Goal: Task Accomplishment & Management: Manage account settings

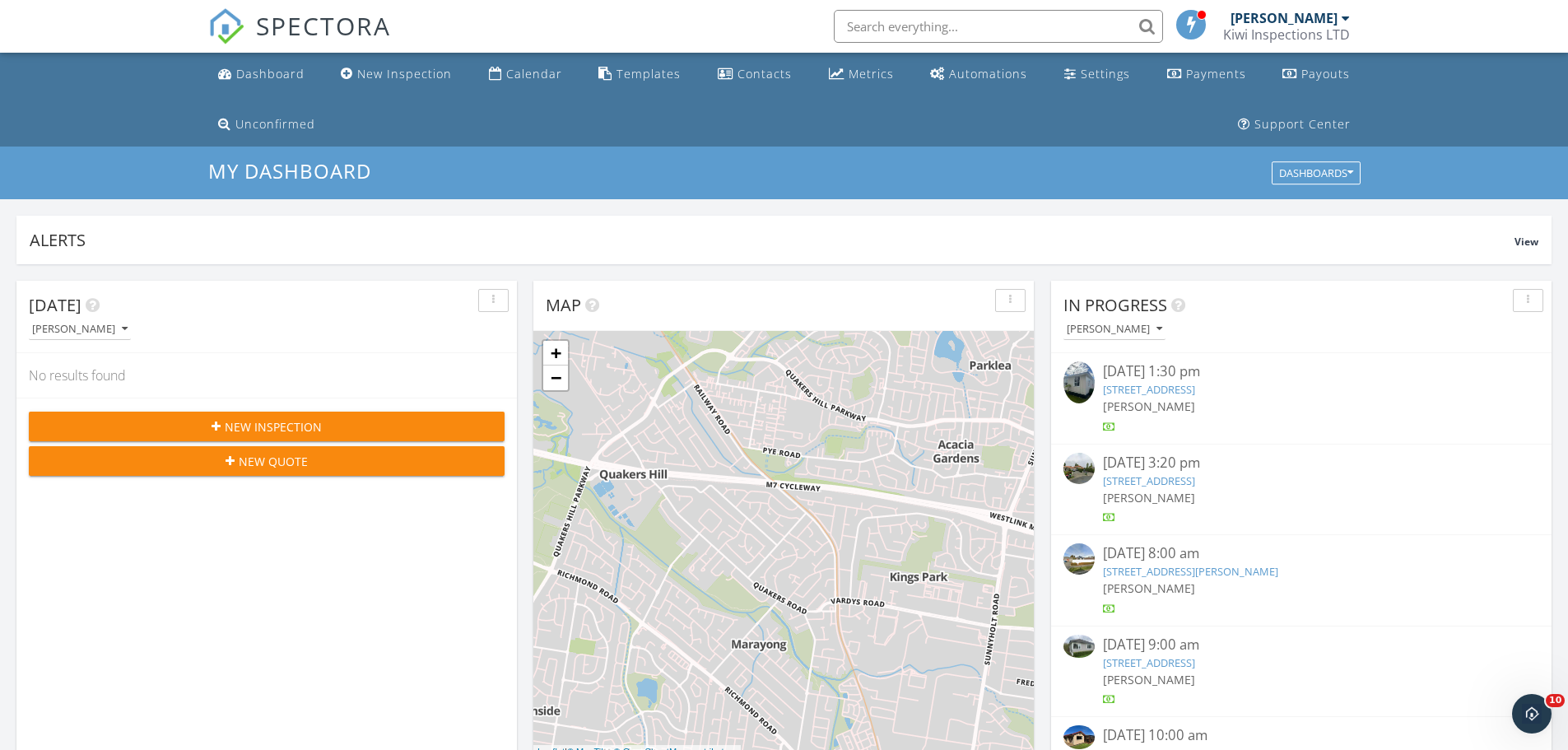
click at [1196, 387] on link "[STREET_ADDRESS]" at bounding box center [1149, 389] width 92 height 15
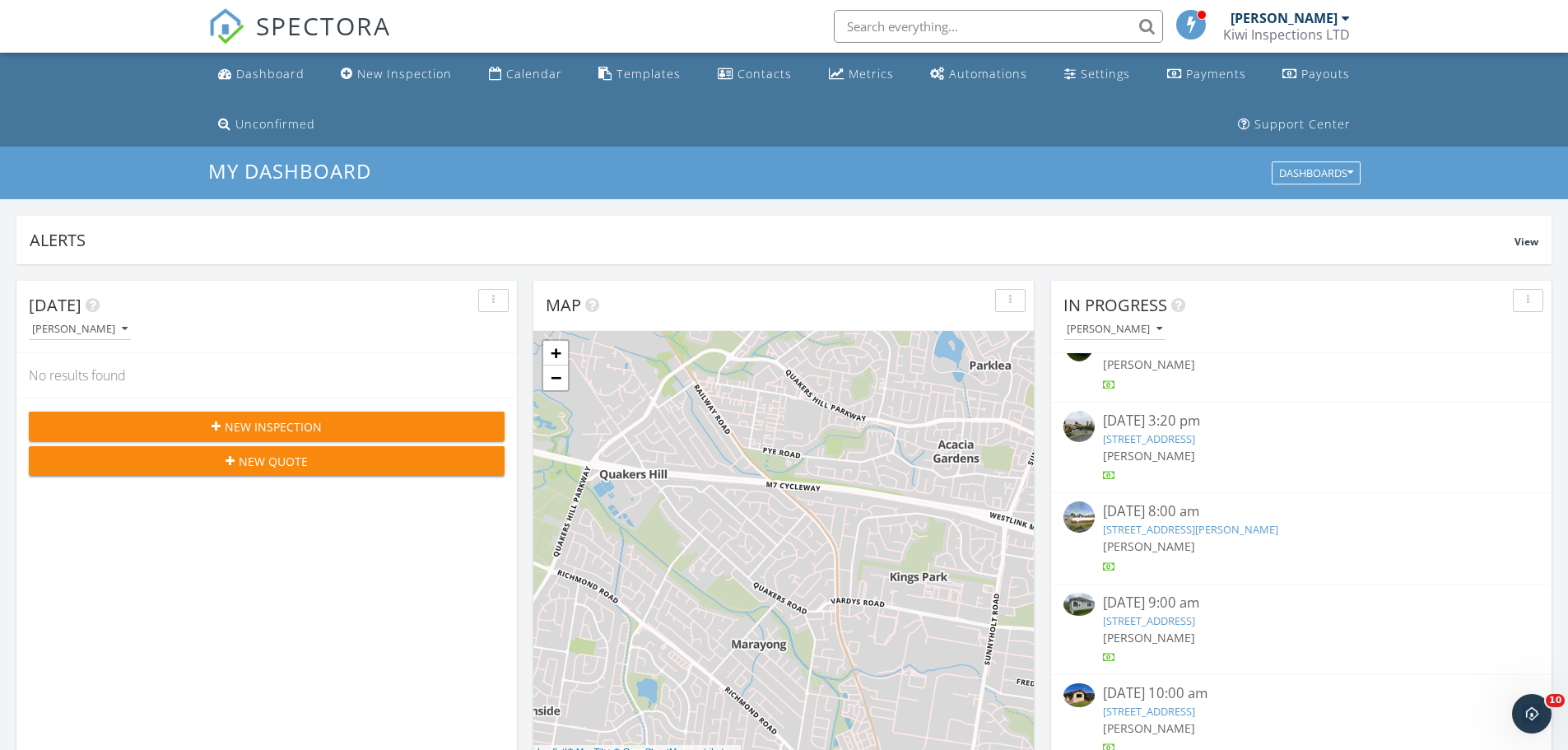
scroll to position [49, 0]
click at [1196, 698] on link "[STREET_ADDRESS]" at bounding box center [1149, 704] width 92 height 15
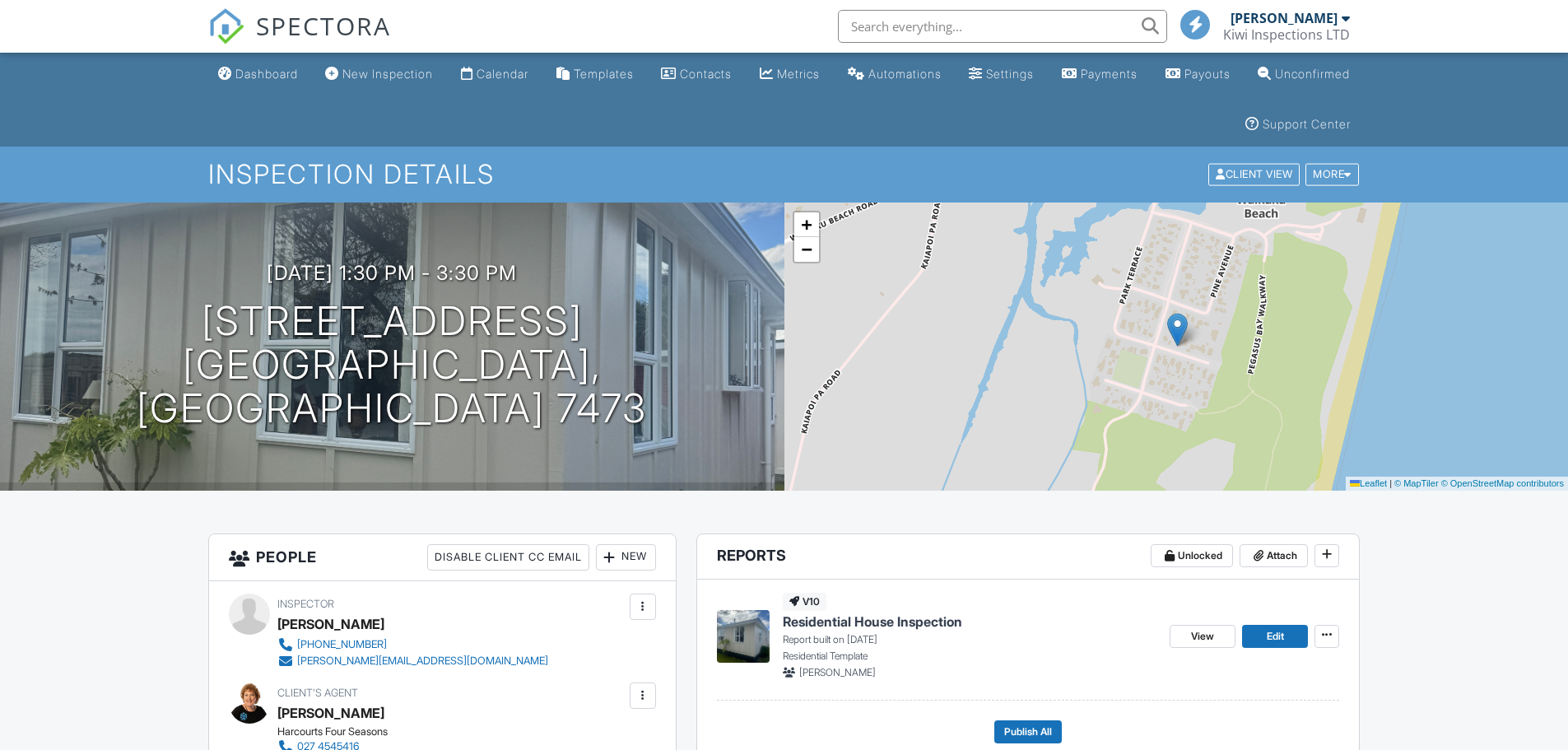
scroll to position [439, 0]
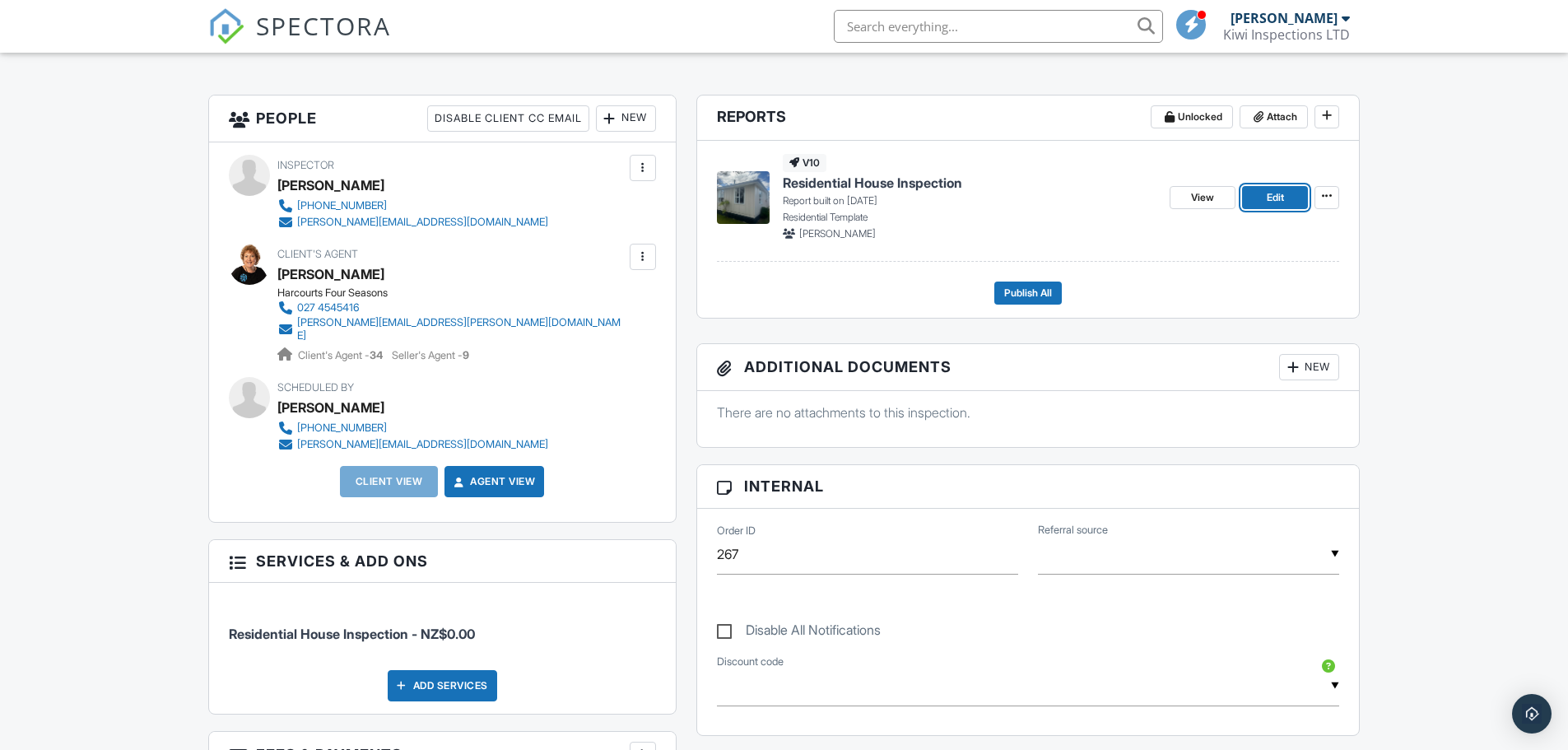
click at [1285, 203] on link "Edit" at bounding box center [1275, 197] width 66 height 23
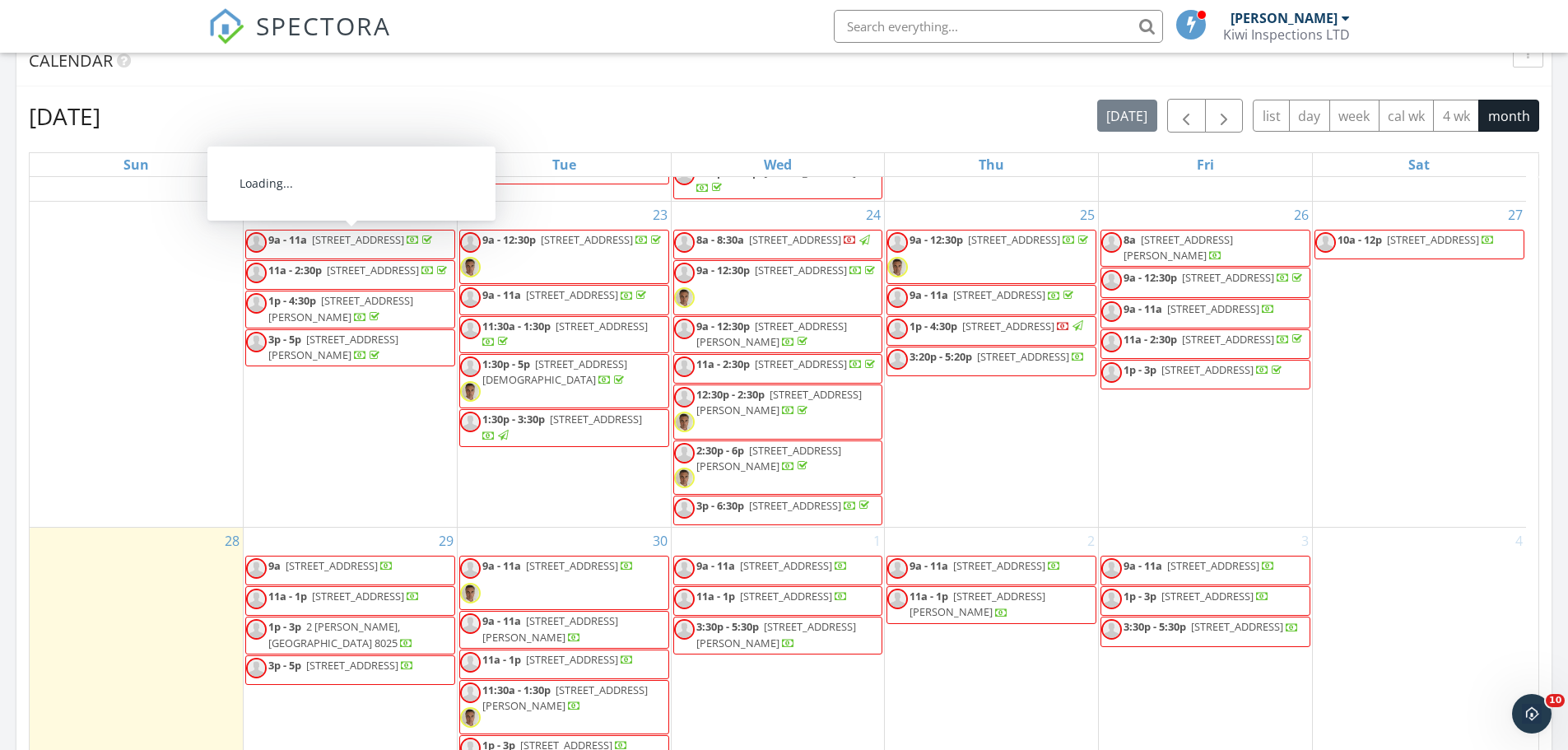
scroll to position [958, 0]
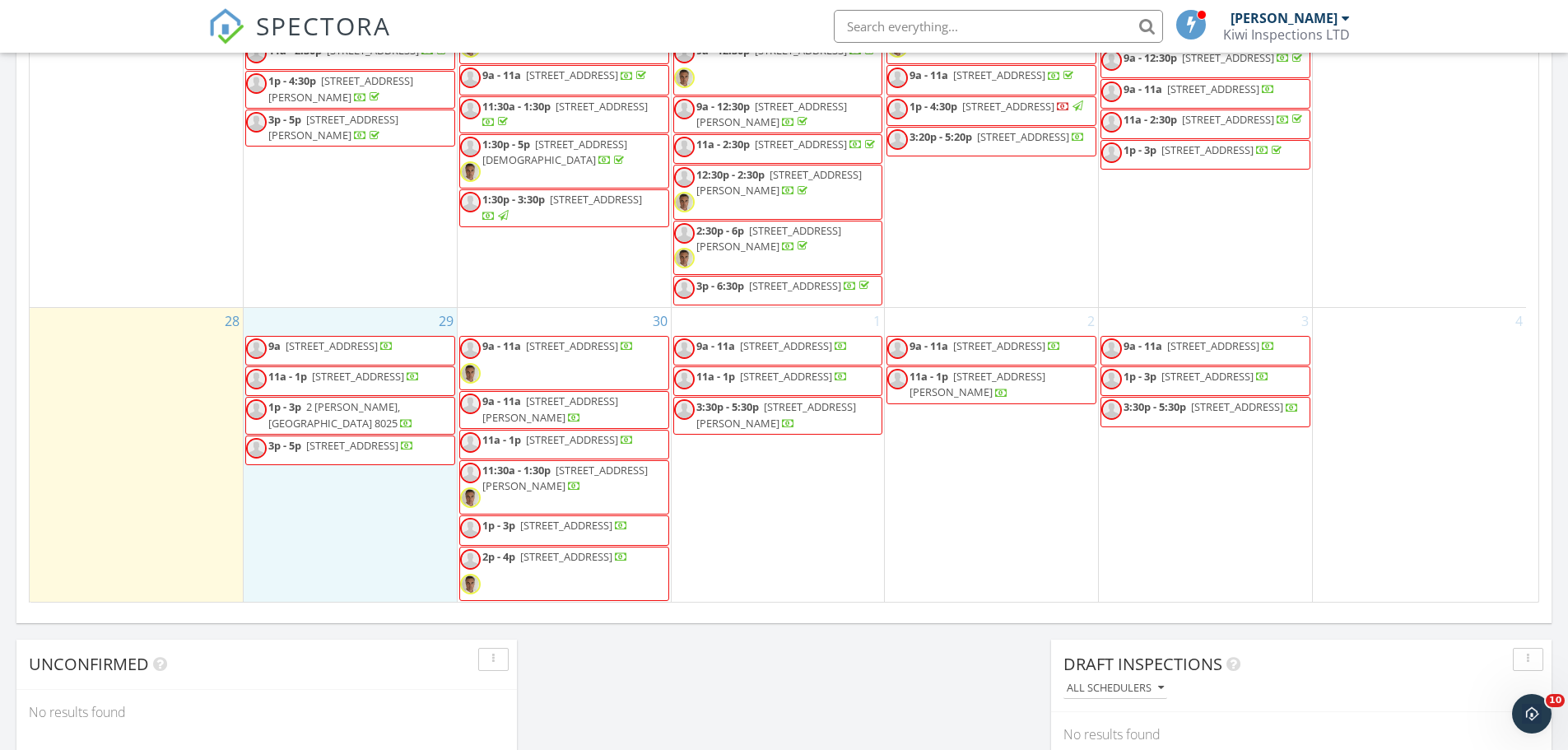
click at [279, 572] on div "29 9a 49 Holmwood road , Christchurch 8014 11a - 1p 19 Gibbon St, Christchurch …" at bounding box center [350, 455] width 213 height 295
click at [557, 563] on span "56 Buchanans Rd, Christchurch 8042" at bounding box center [566, 557] width 92 height 15
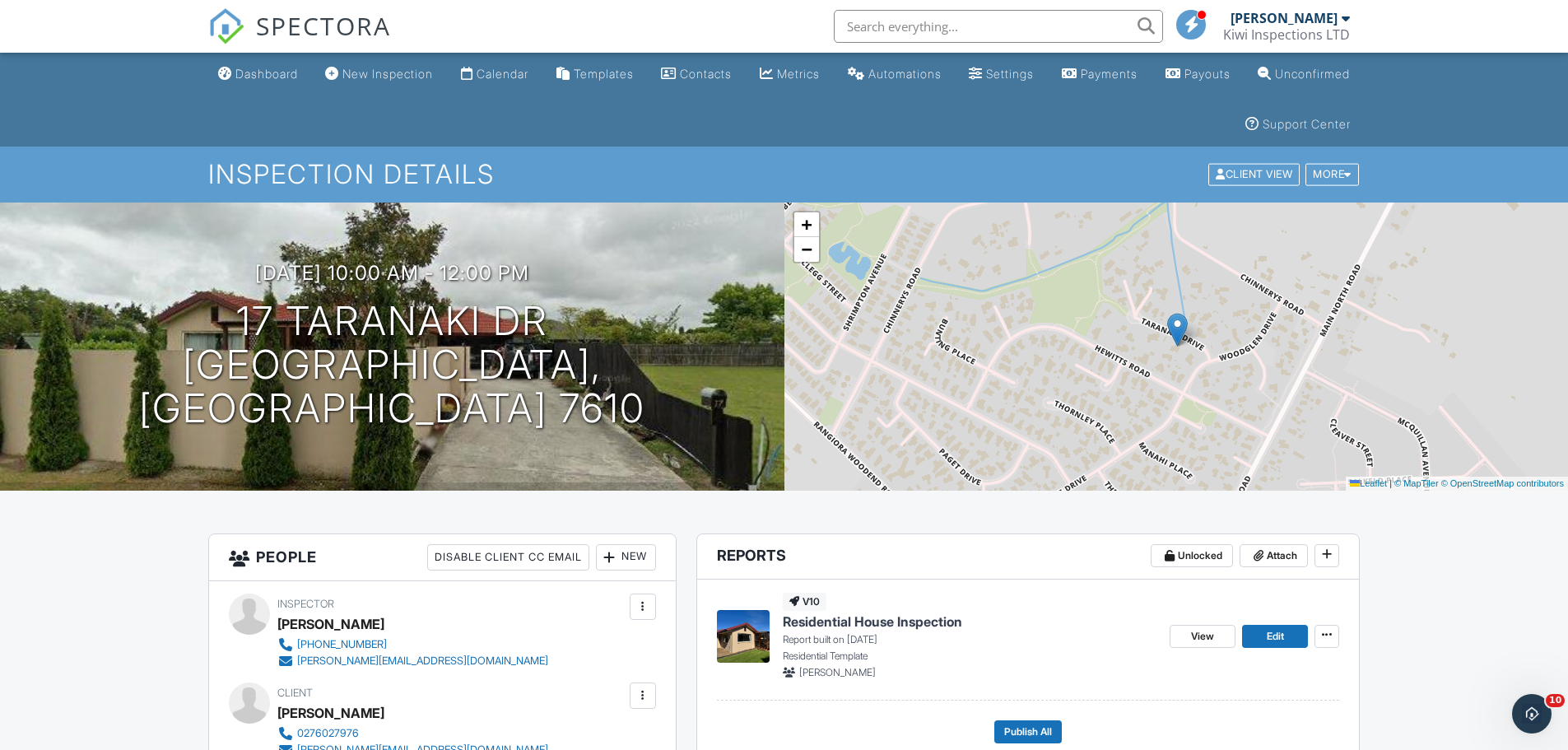
click at [277, 75] on div "Dashboard" at bounding box center [267, 73] width 63 height 14
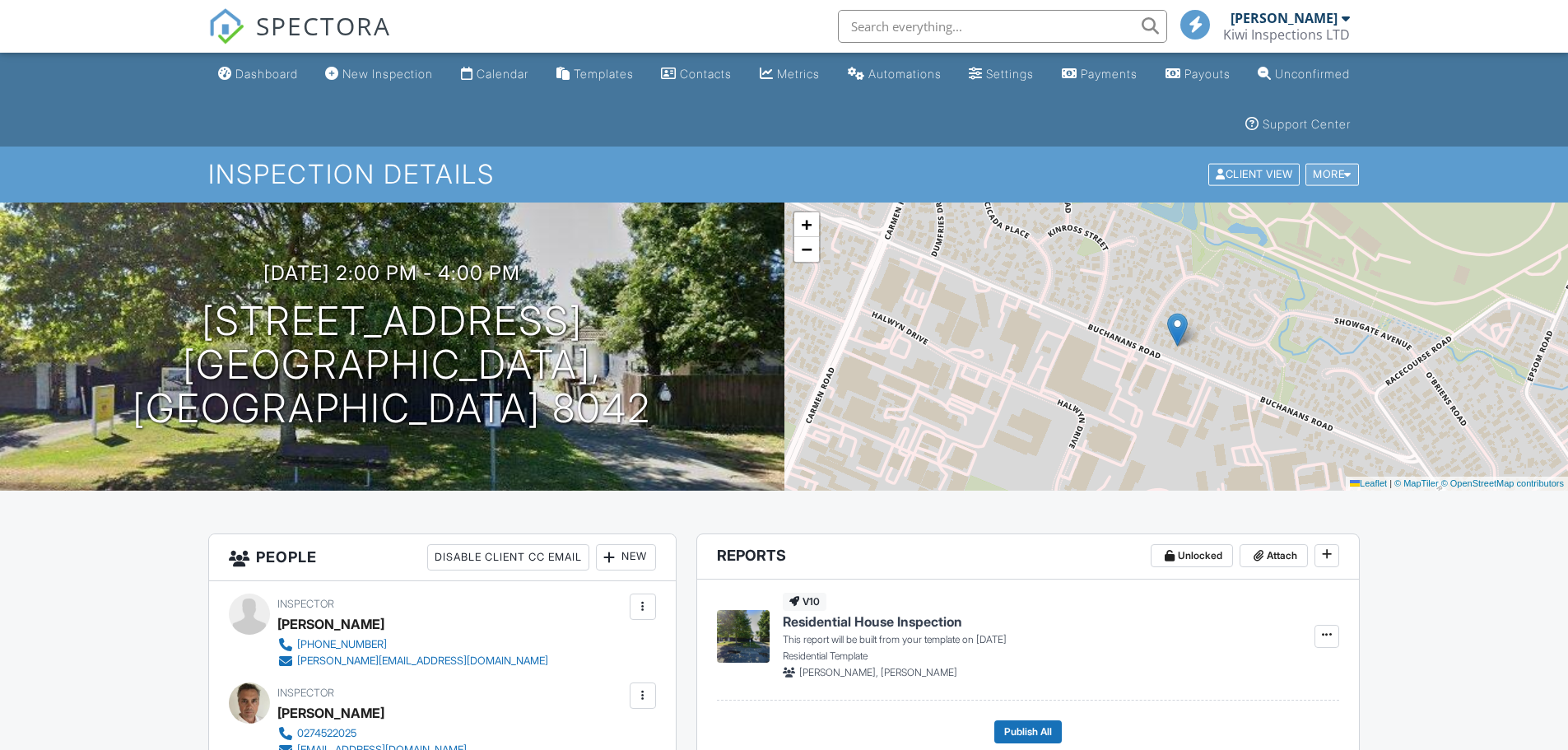
click at [1349, 182] on div "More" at bounding box center [1332, 174] width 53 height 22
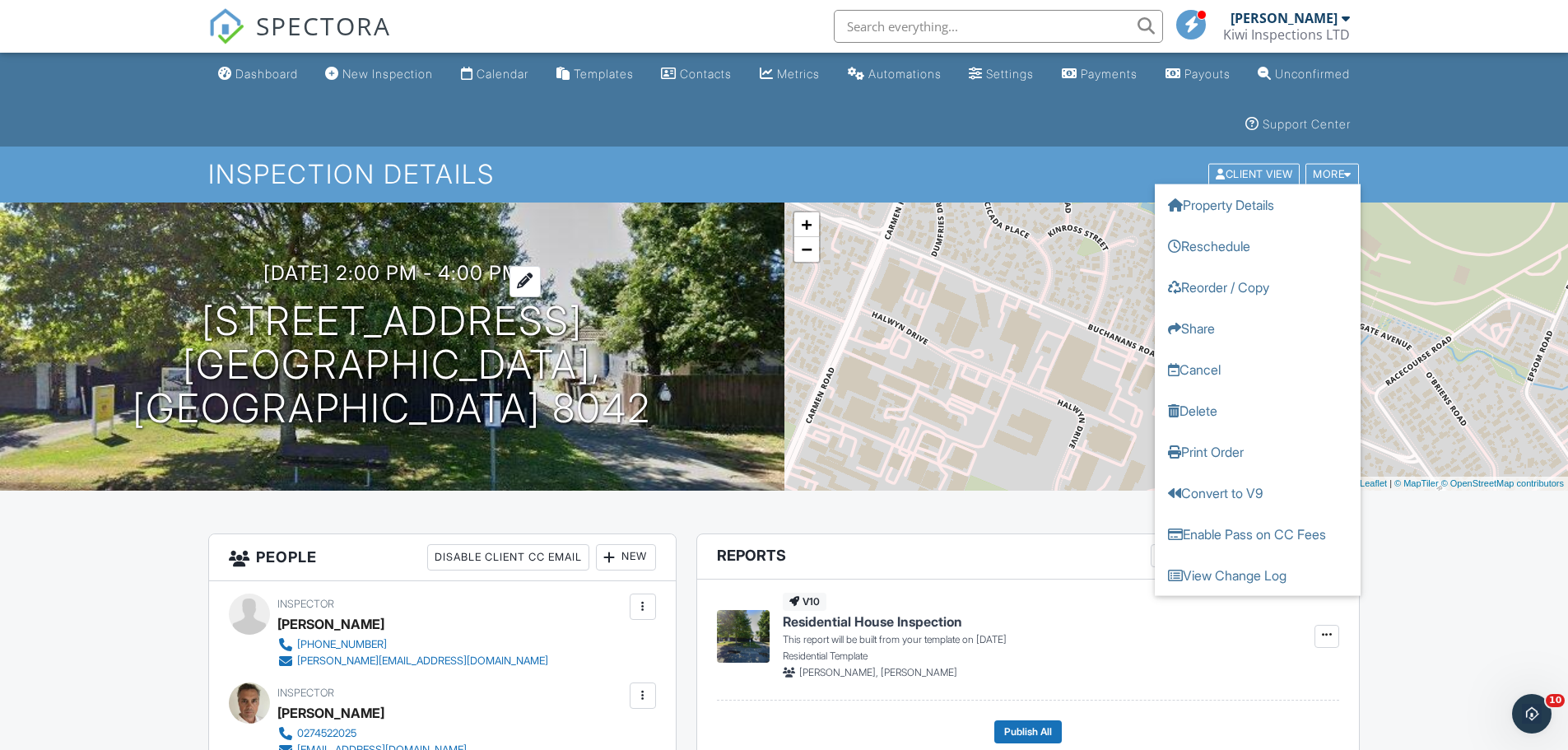
click at [390, 273] on h3 "30/09/2025 2:00 pm - 4:00 pm" at bounding box center [392, 272] width 257 height 22
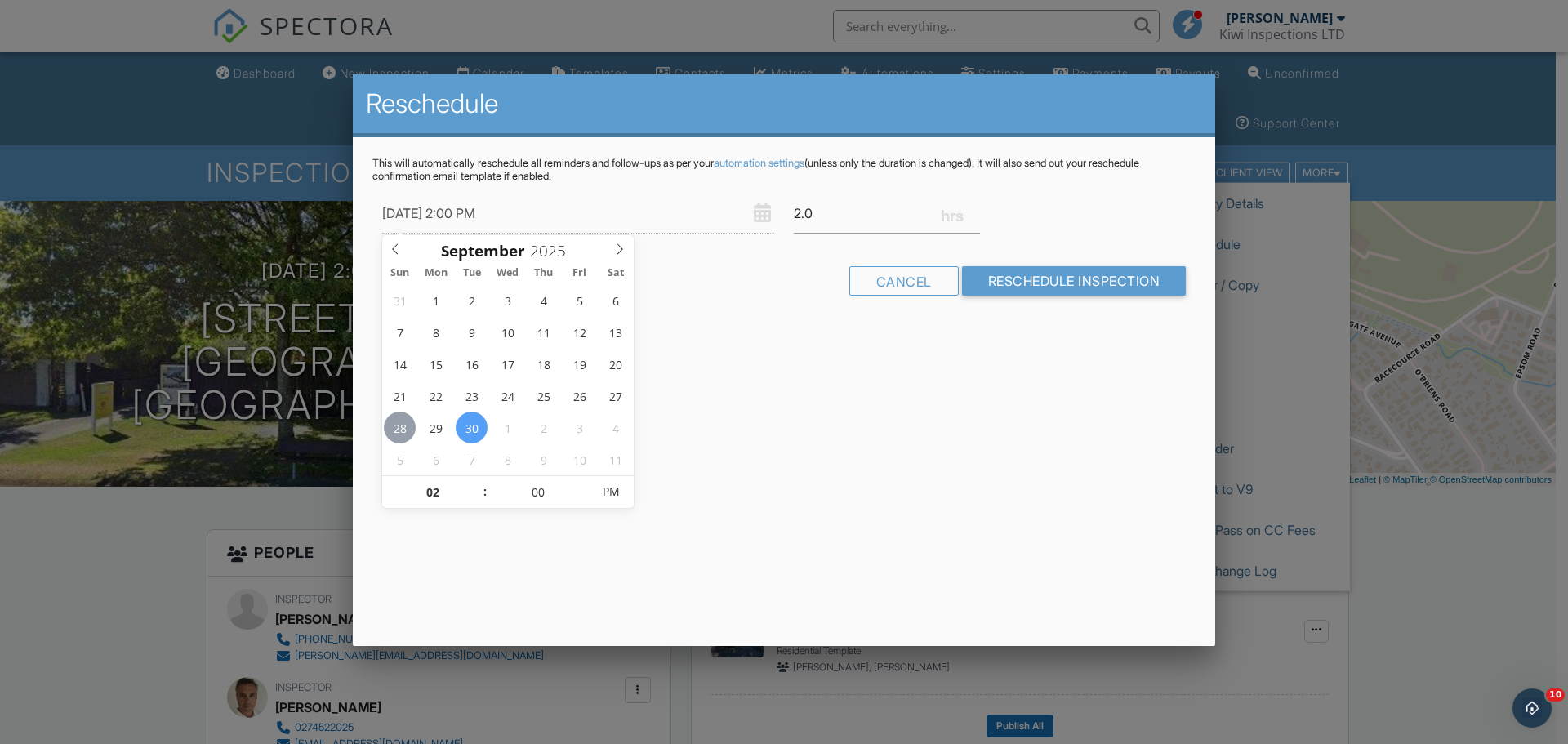
type input "28/09/2025 2:00 PM"
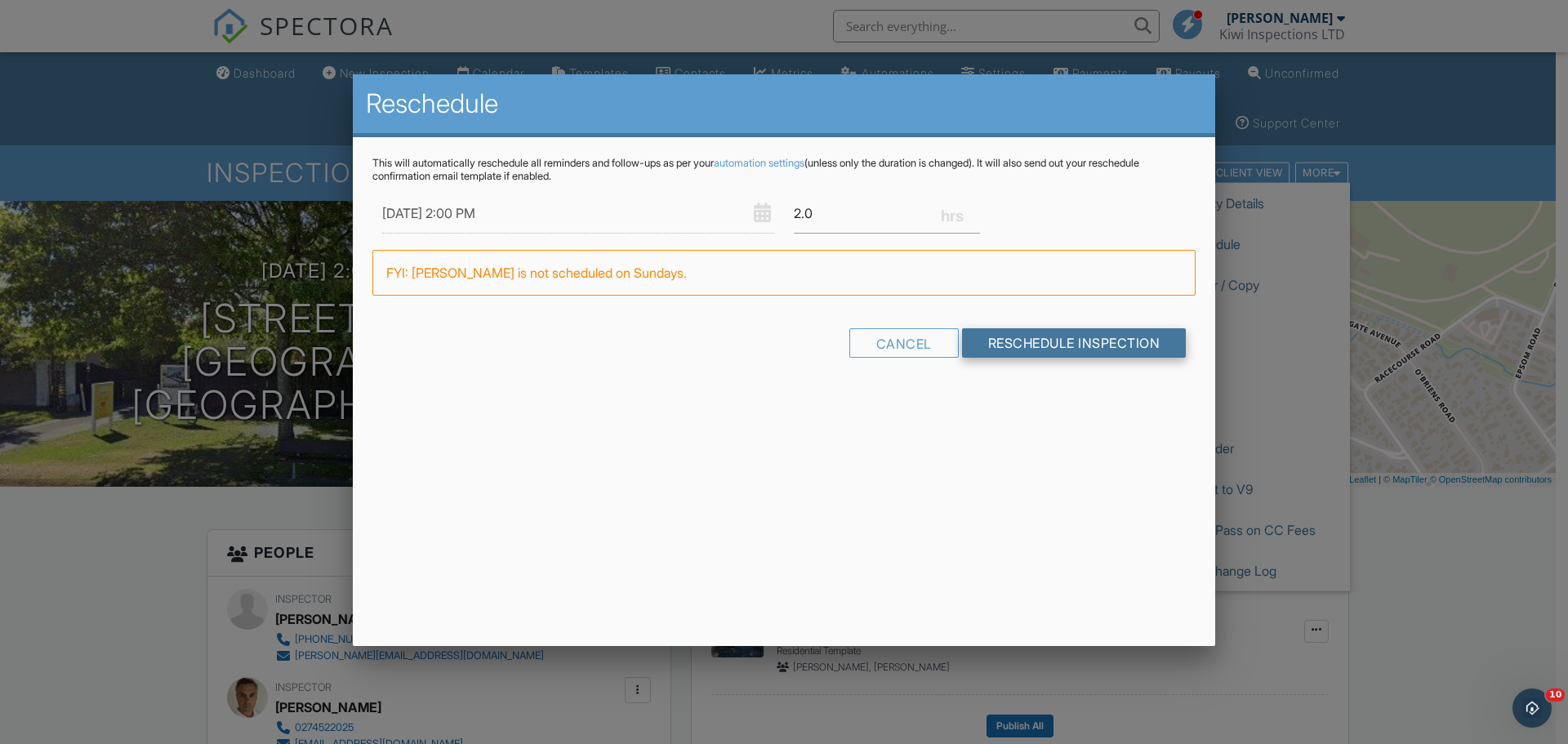
click at [1034, 345] on input "Reschedule Inspection" at bounding box center [1075, 343] width 225 height 29
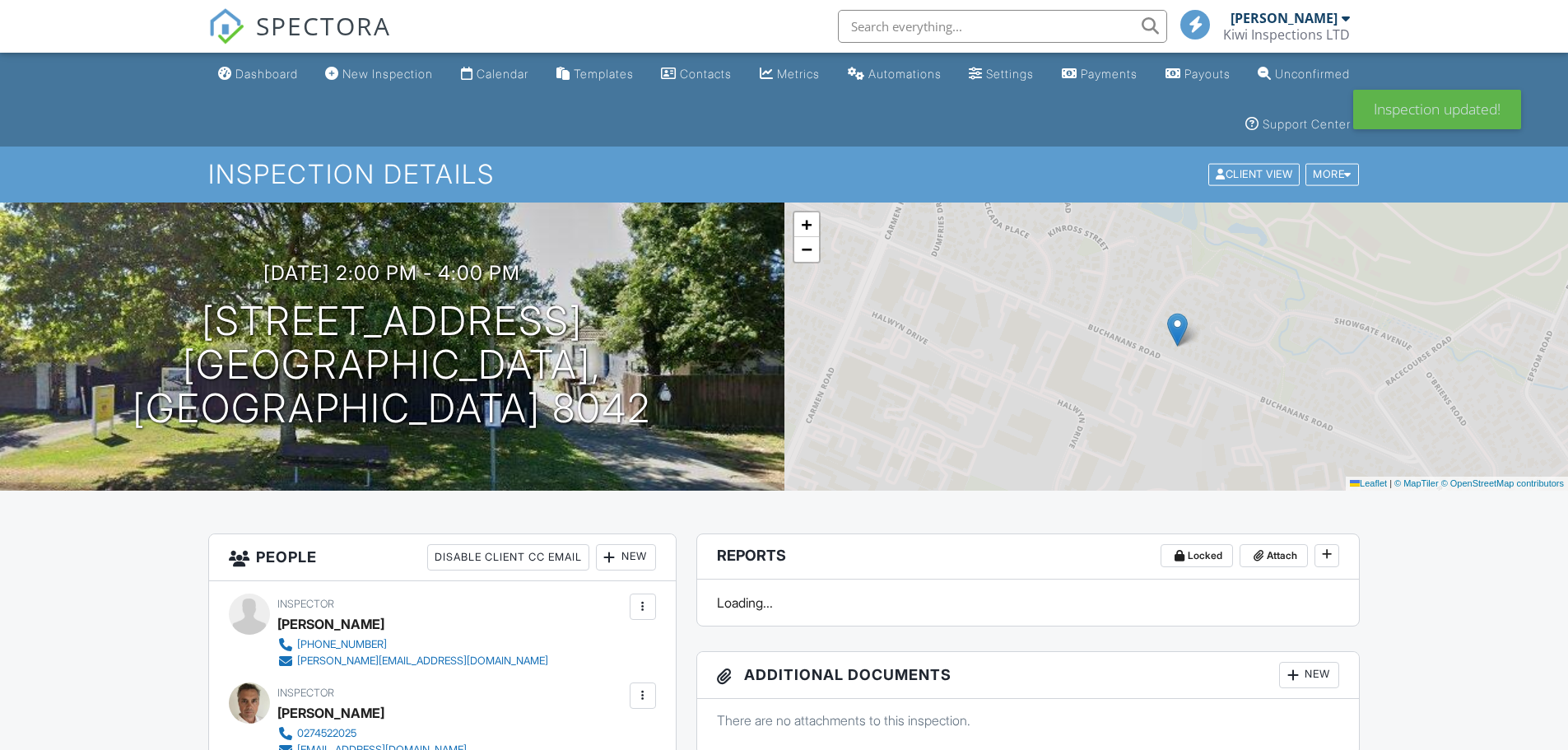
click at [277, 71] on div "Dashboard" at bounding box center [267, 73] width 63 height 14
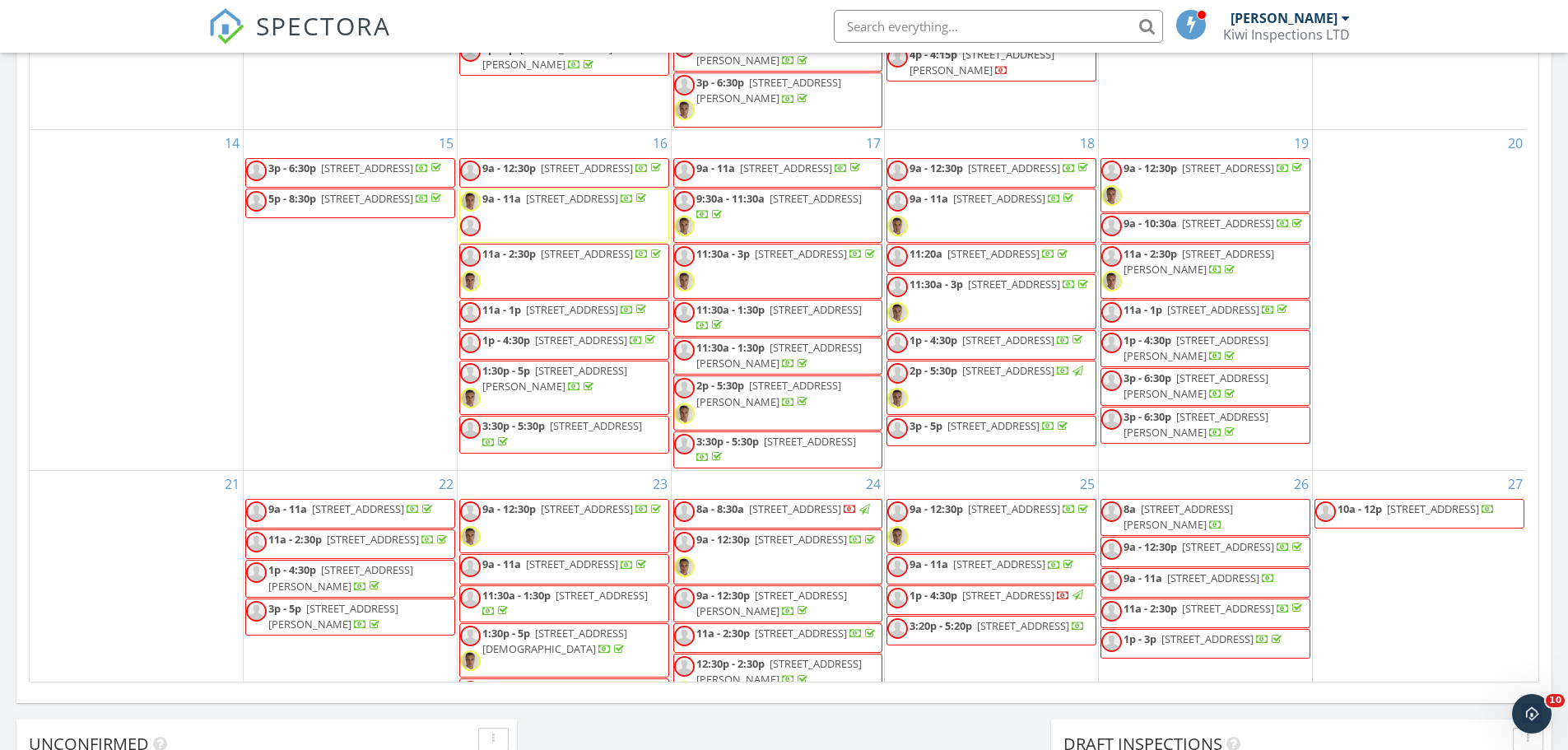
scroll to position [837, 0]
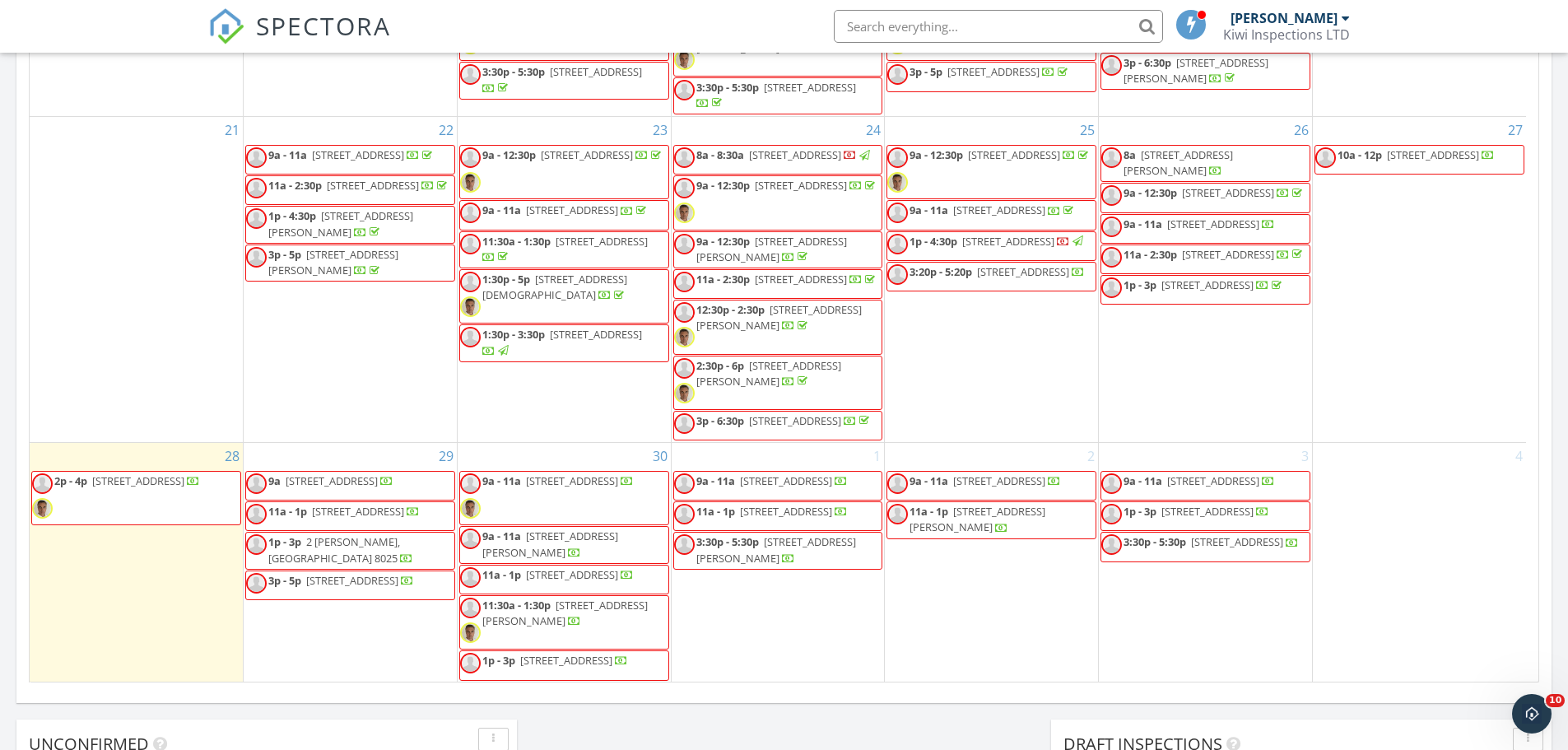
click at [589, 605] on span "11:30a - 1:30p 95 Jeffreys Rd, Christchurch 8052" at bounding box center [564, 622] width 208 height 49
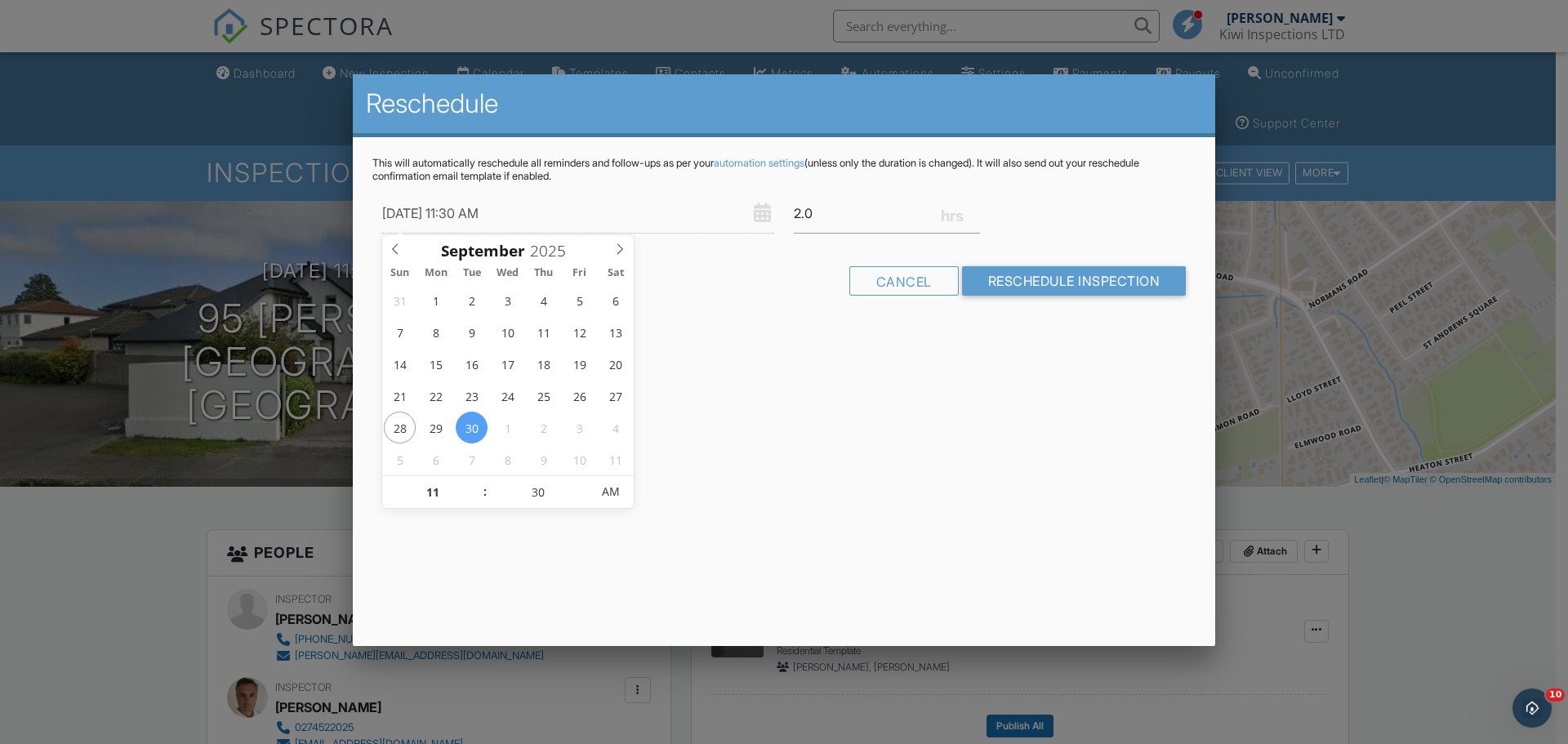
drag, startPoint x: 83, startPoint y: 557, endPoint x: 227, endPoint y: 539, distance: 145.1
click at [87, 558] on div at bounding box center [784, 383] width 1568 height 930
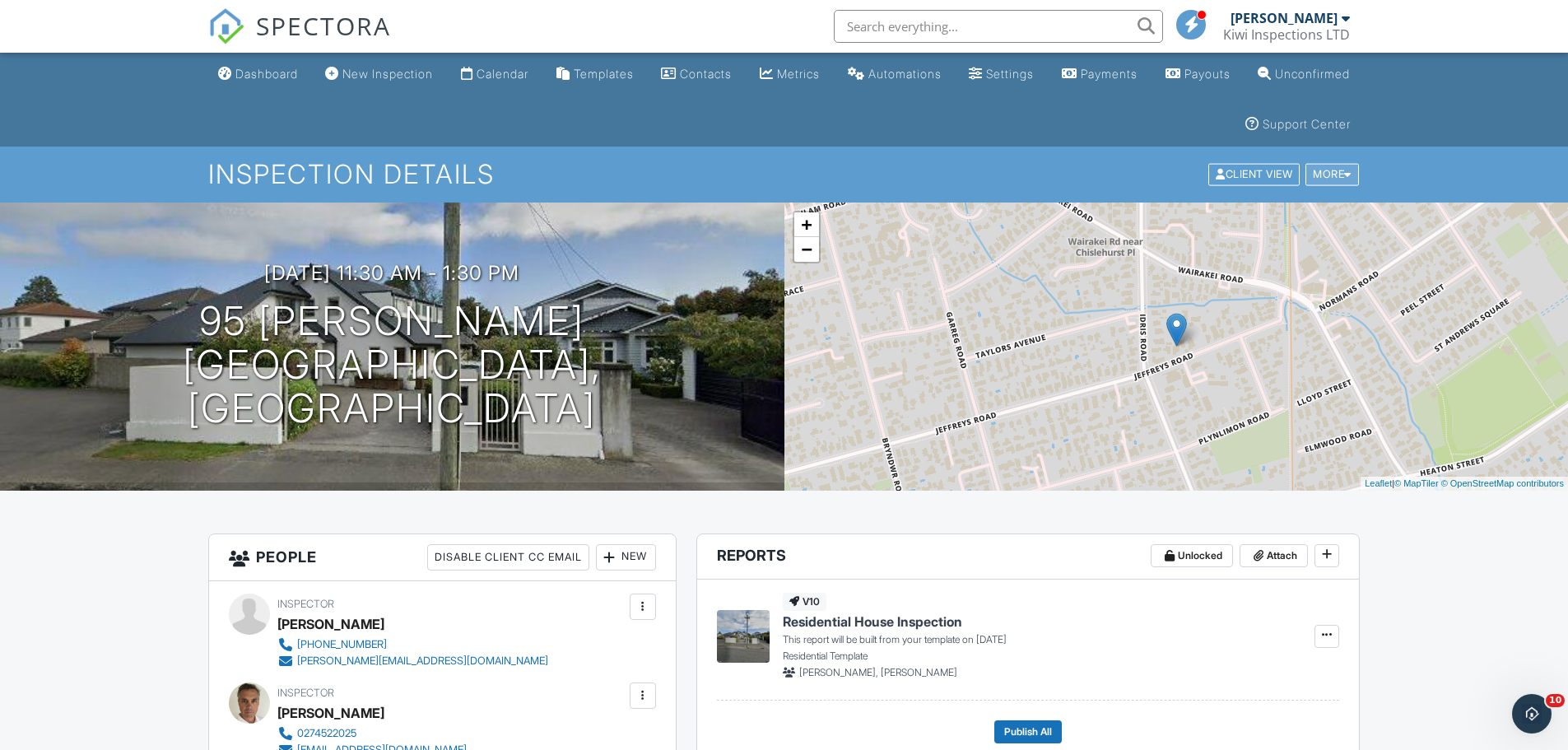
click at [1351, 182] on div "More" at bounding box center [1332, 174] width 53 height 22
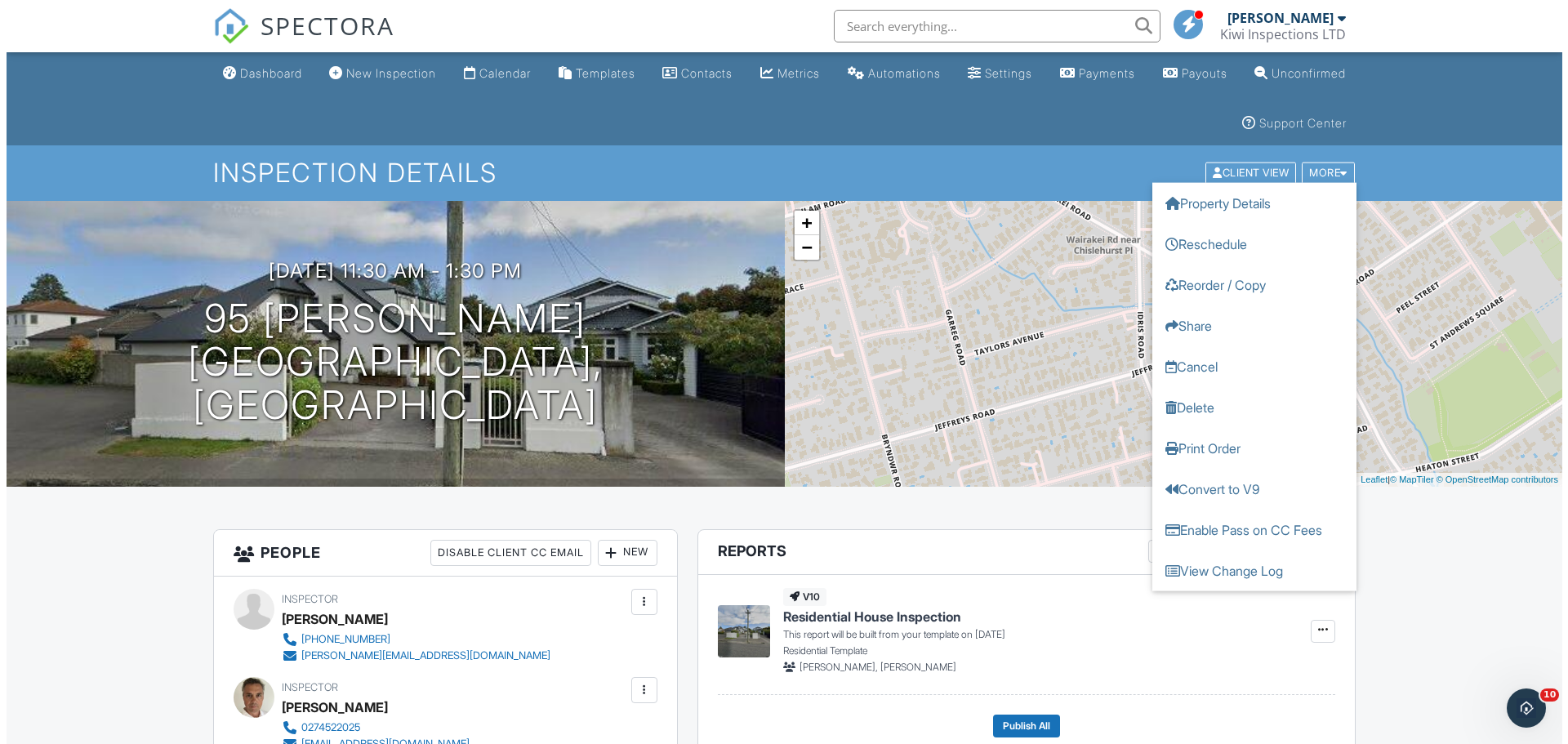
scroll to position [218, 0]
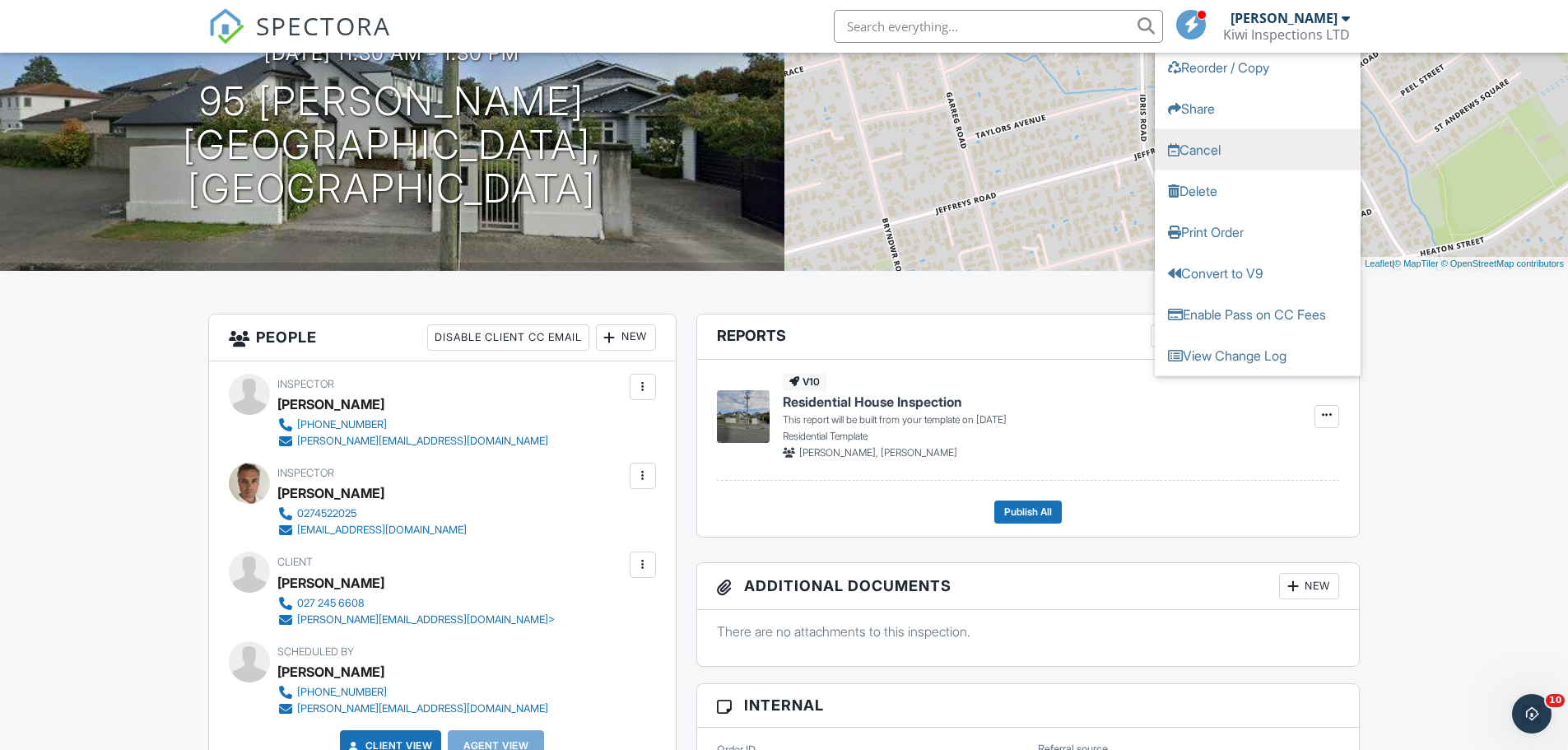
click at [1227, 139] on link "Cancel" at bounding box center [1258, 149] width 206 height 41
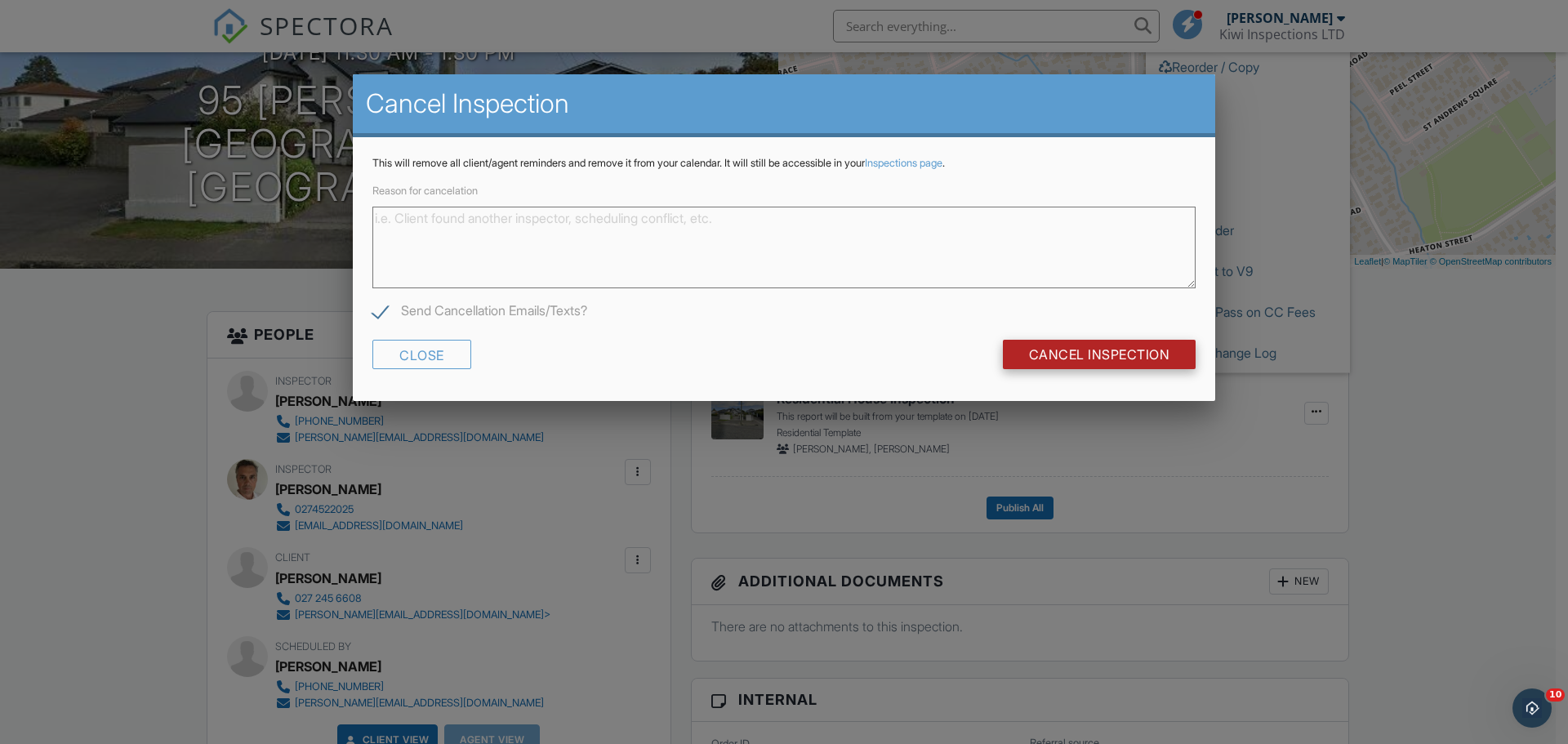
click at [1114, 353] on input "Cancel Inspection" at bounding box center [1099, 354] width 194 height 29
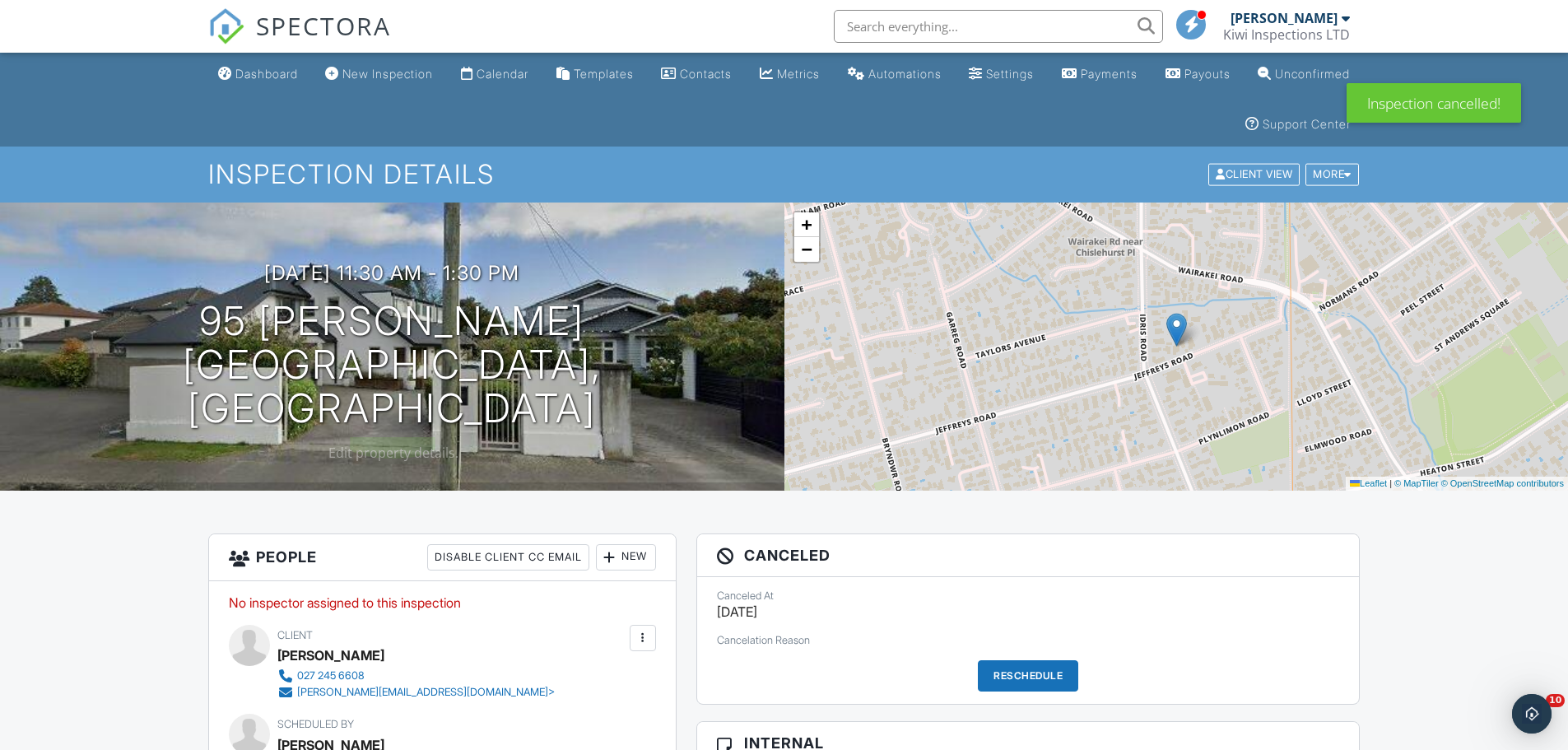
click at [280, 52] on div "SPECTORA" at bounding box center [300, 26] width 183 height 52
click at [269, 70] on div "Dashboard" at bounding box center [267, 73] width 63 height 14
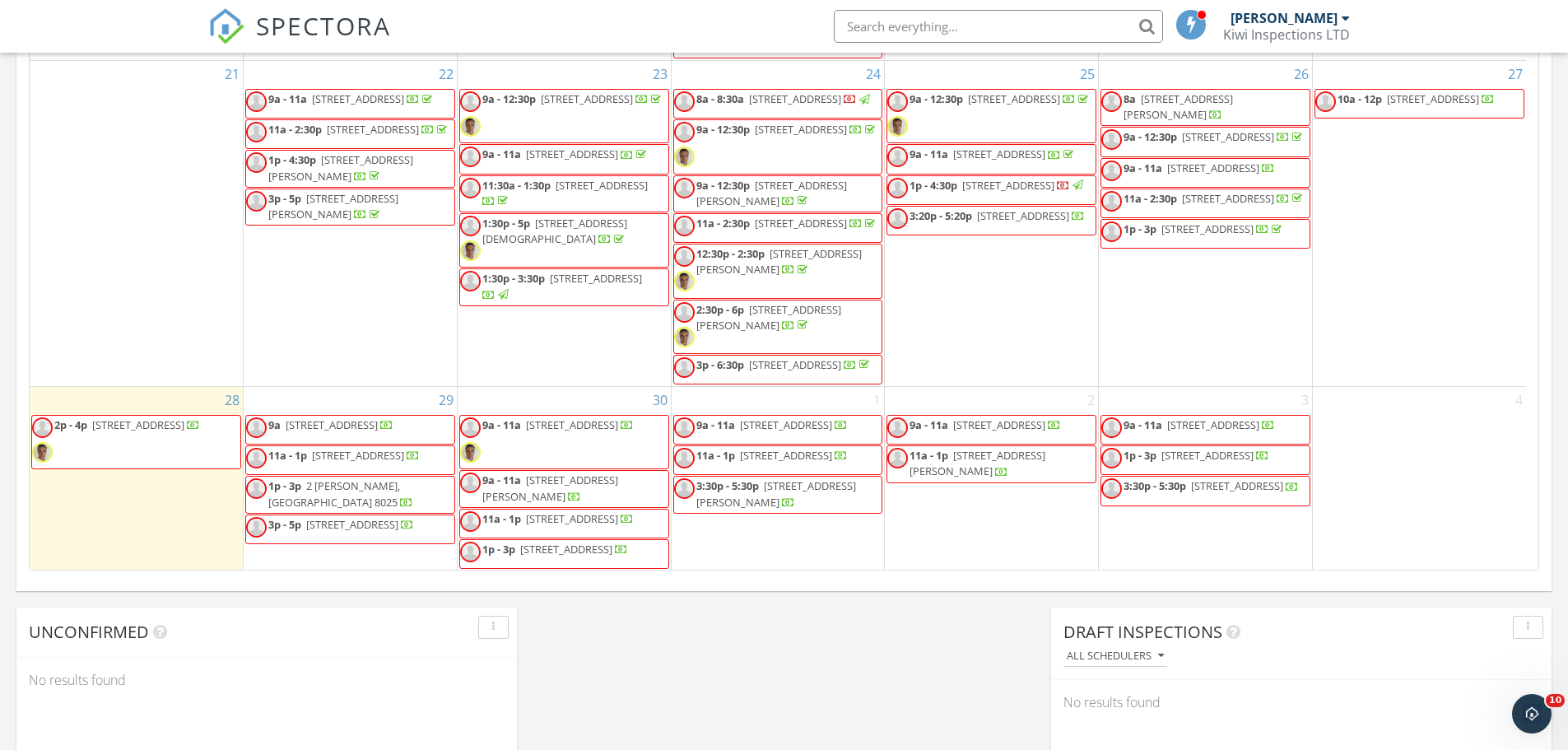
scroll to position [1209, 0]
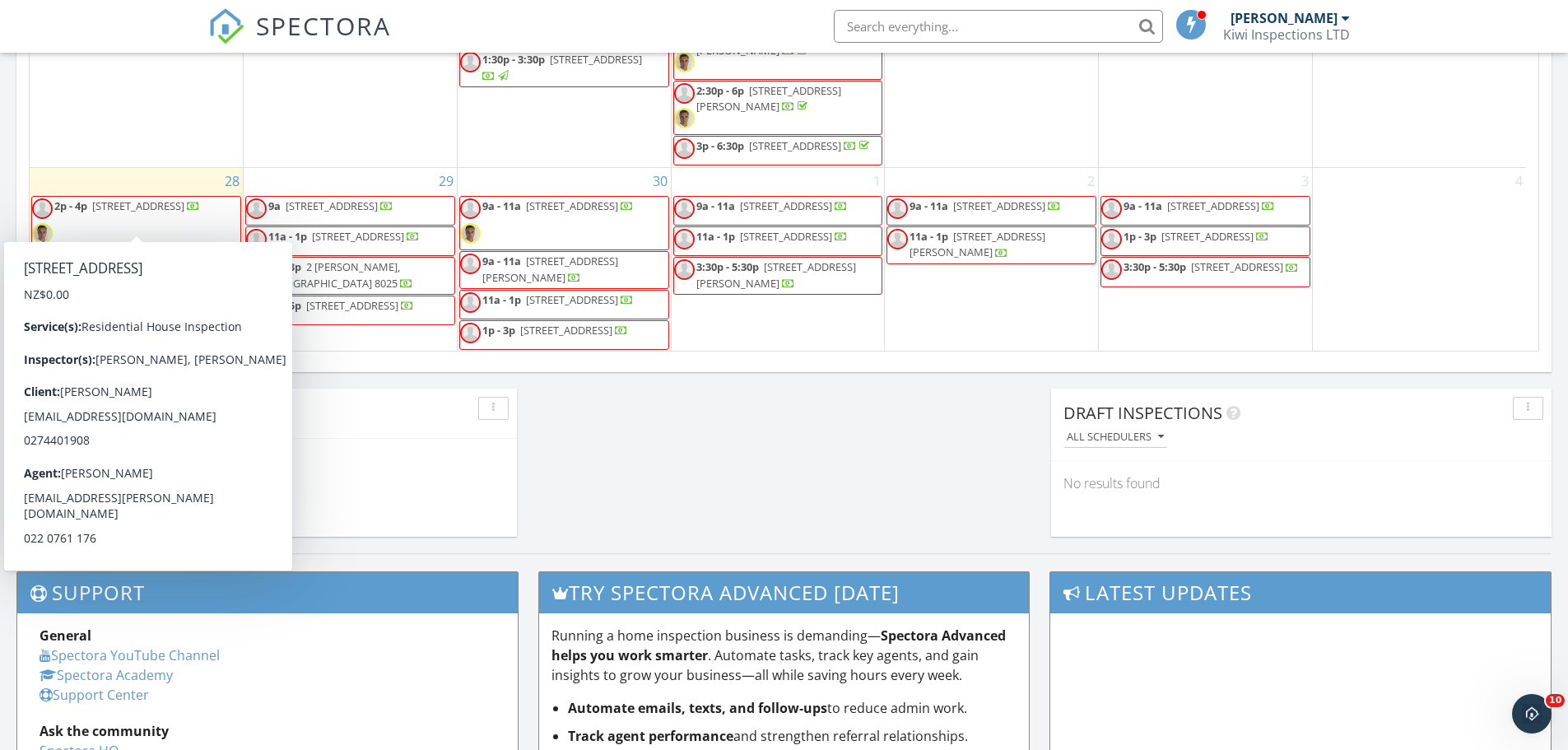
click at [126, 198] on span "56 Buchanans Rd, Christchurch 8042" at bounding box center [138, 206] width 92 height 15
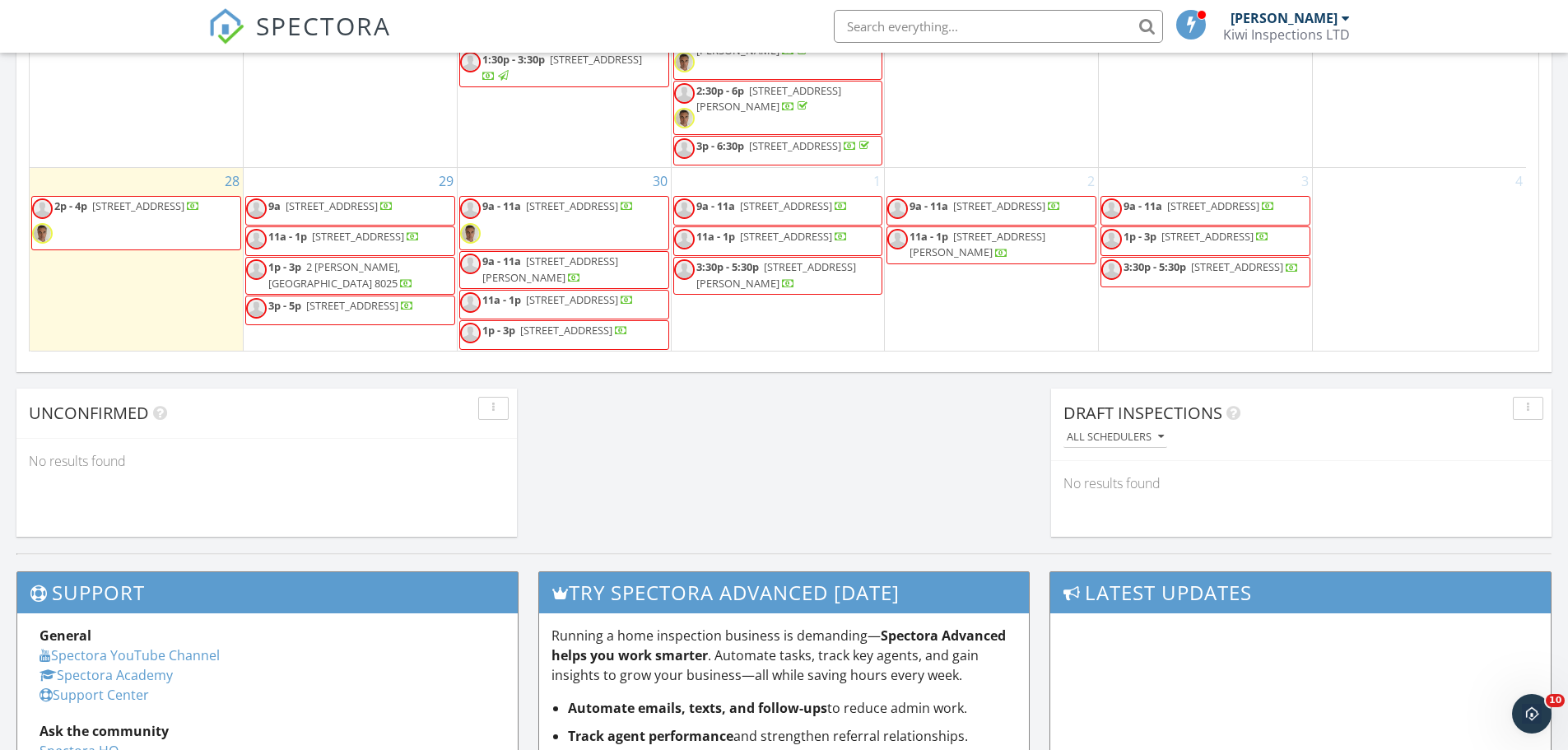
scroll to position [1075, 0]
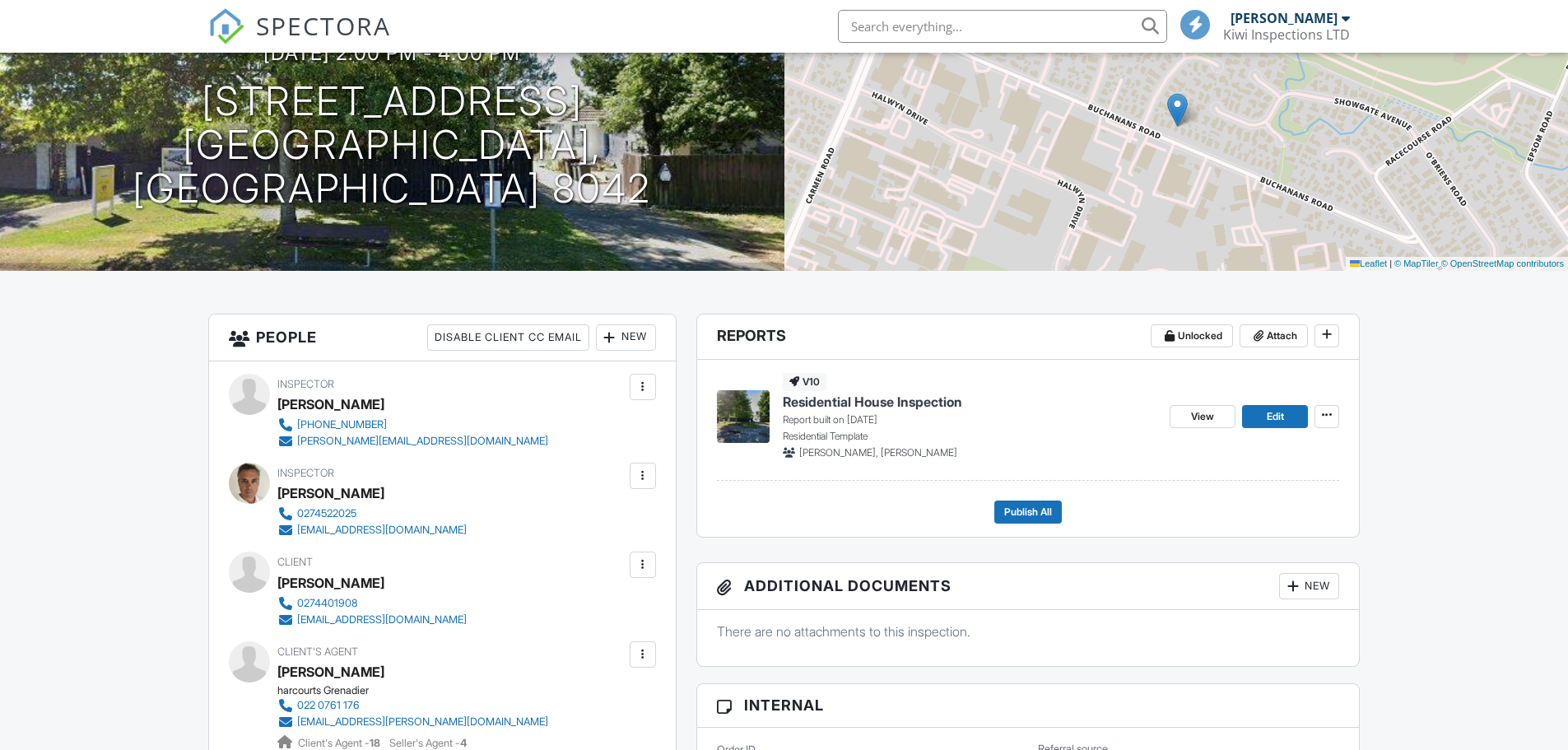
click at [642, 467] on div at bounding box center [643, 475] width 16 height 16
click at [533, 663] on li "Remove" at bounding box center [562, 649] width 168 height 41
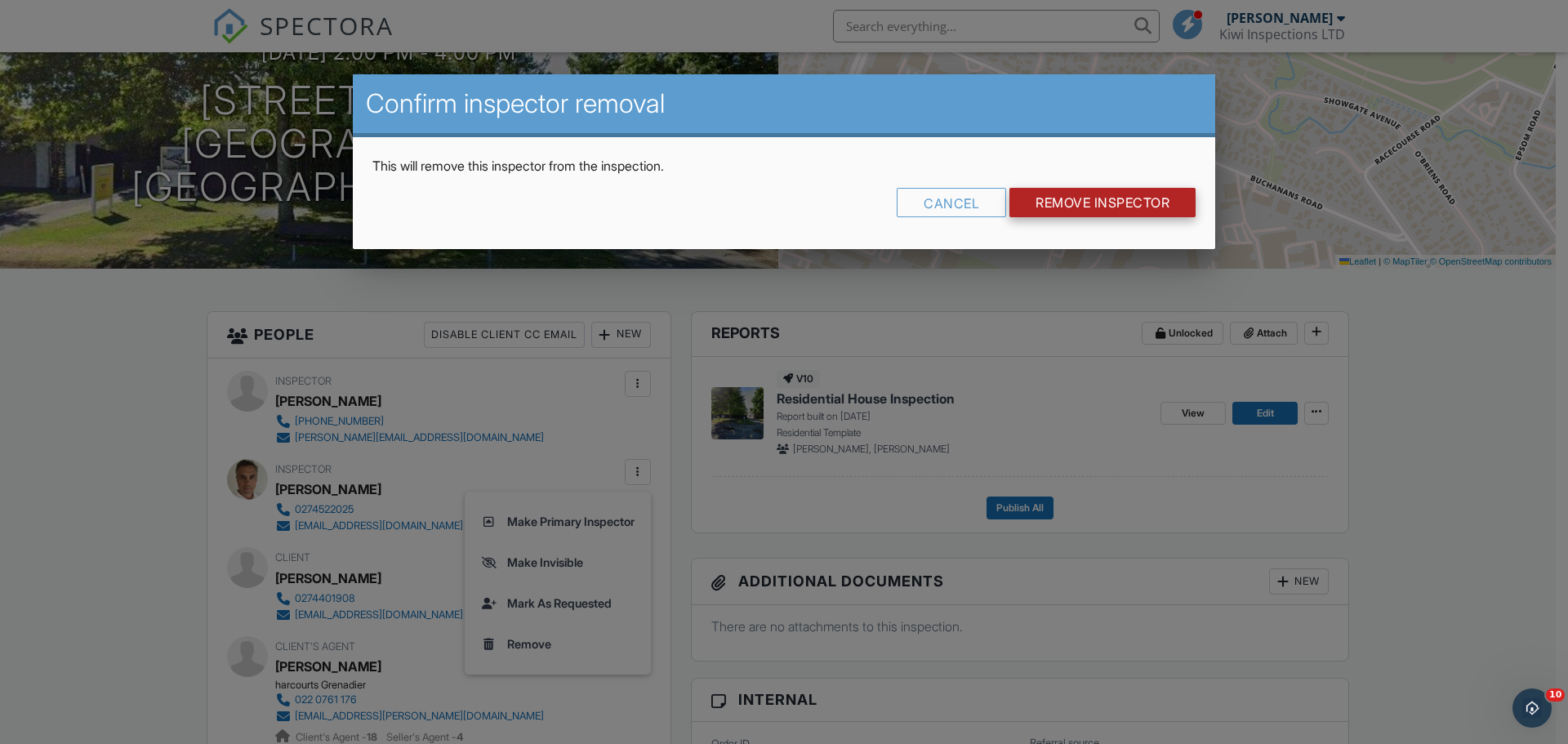
click at [1099, 195] on input "Remove Inspector" at bounding box center [1102, 202] width 186 height 29
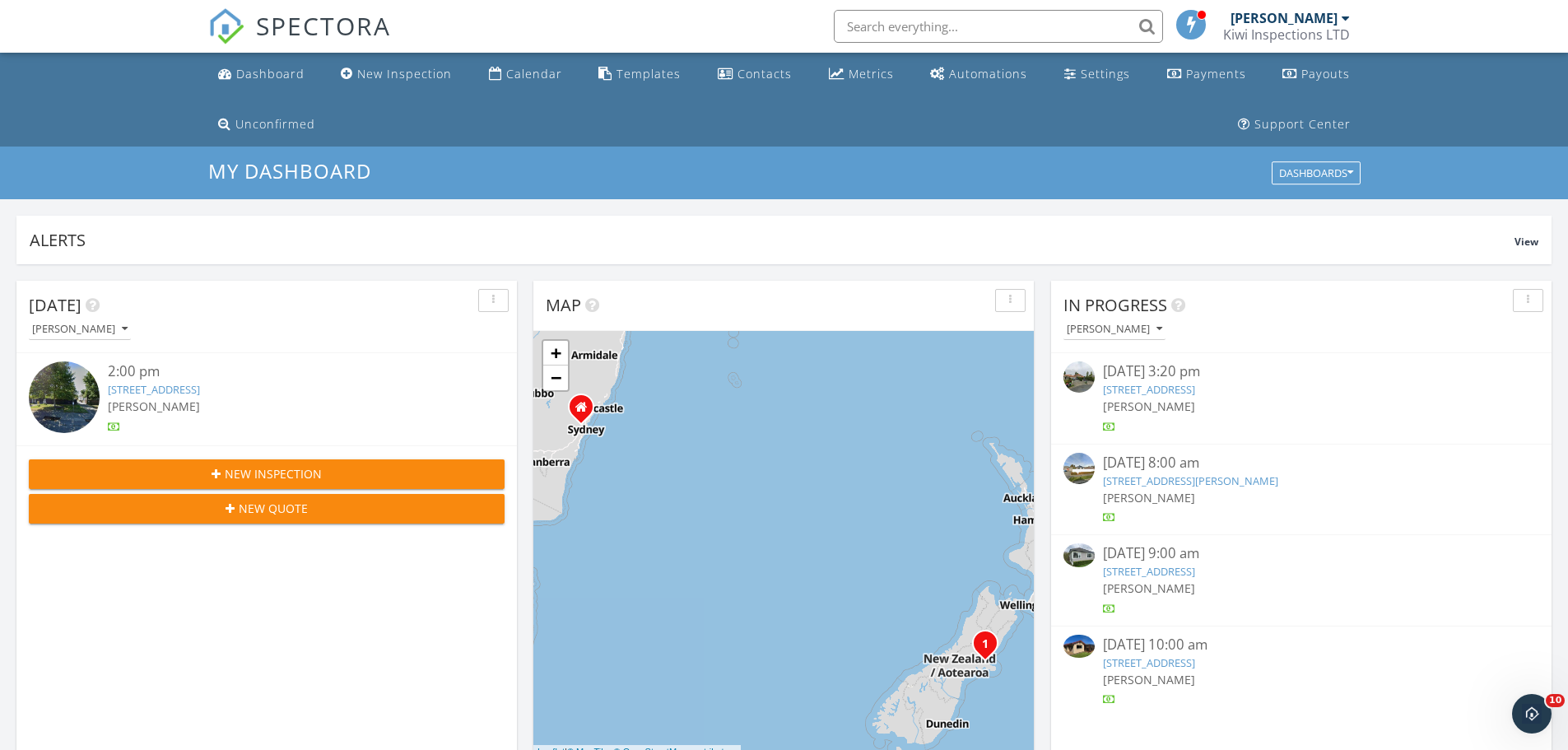
click at [1196, 660] on link "17 Taranaki Dr, Woodend, Canterbury Region 7610" at bounding box center [1149, 662] width 92 height 15
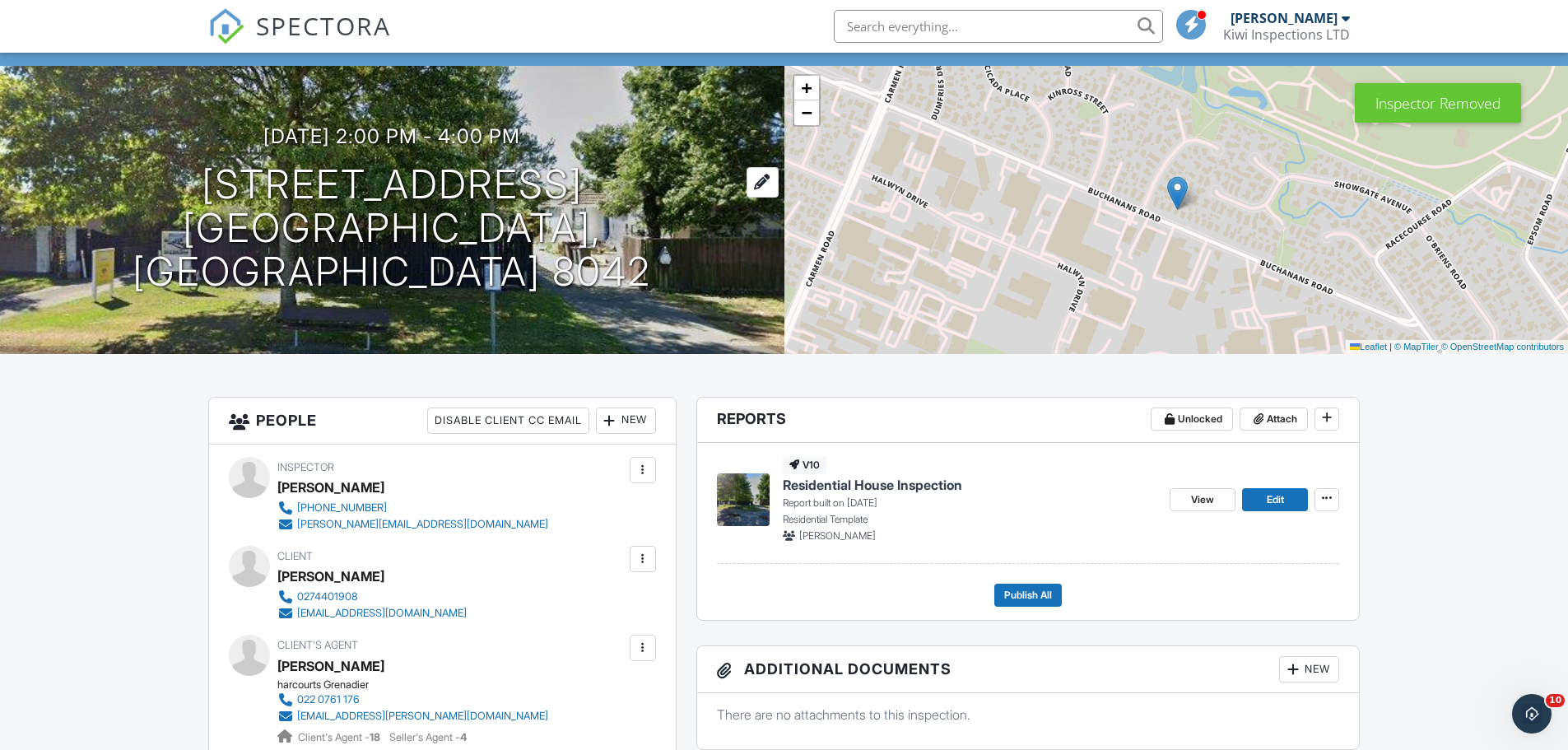
scroll to position [220, 0]
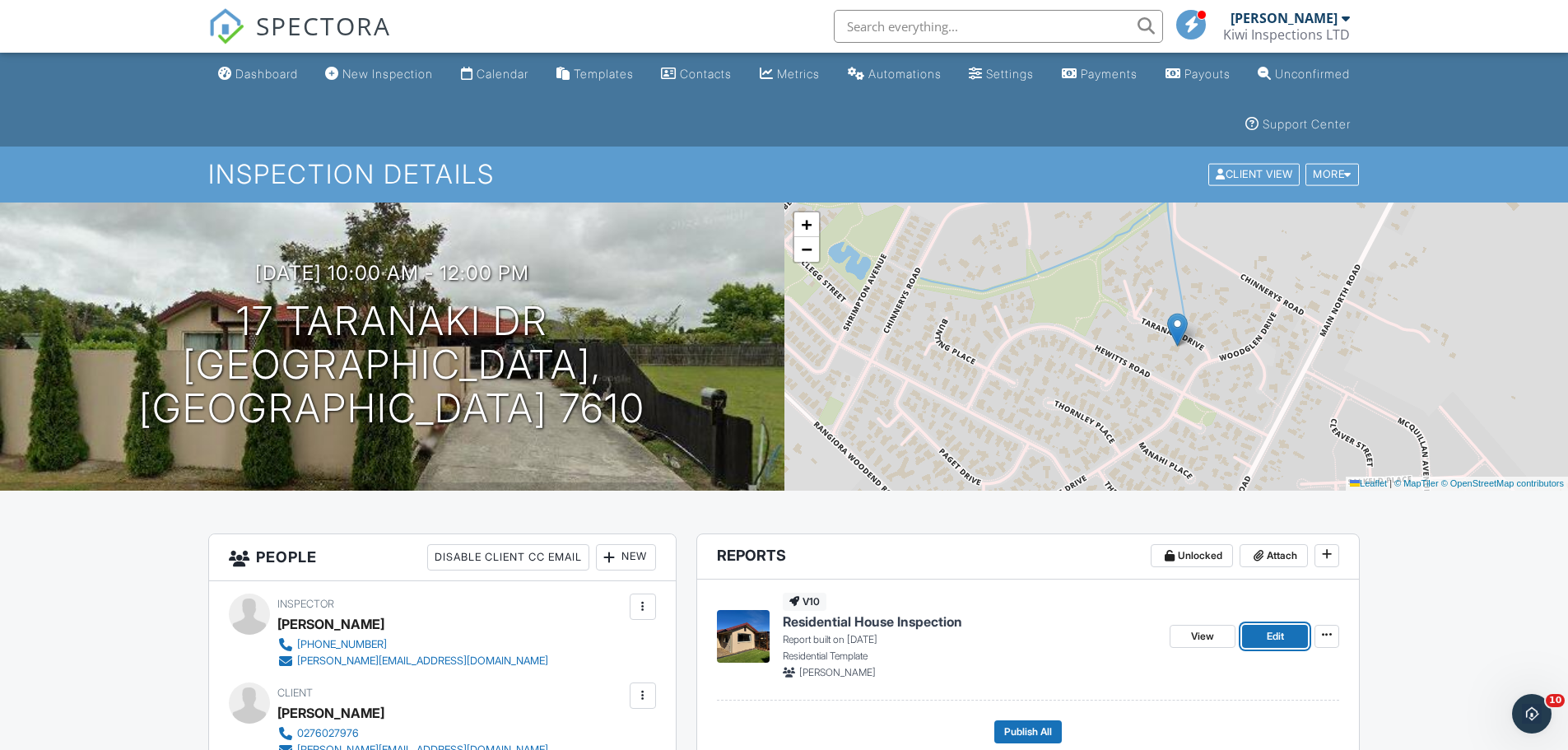
drag, startPoint x: 1278, startPoint y: 637, endPoint x: 1255, endPoint y: 624, distance: 26.4
click at [1278, 637] on span "Edit" at bounding box center [1276, 636] width 17 height 16
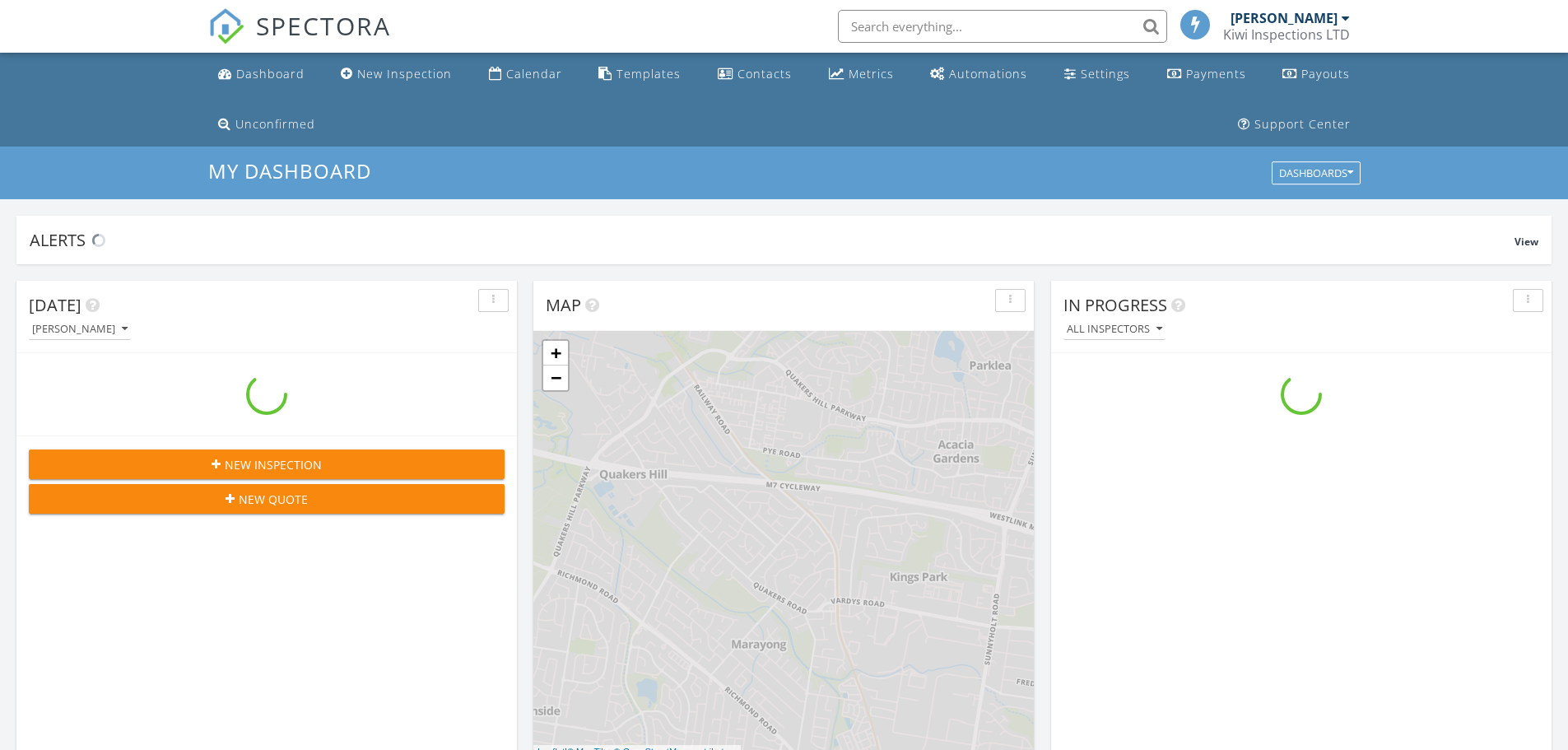
scroll to position [1524, 1594]
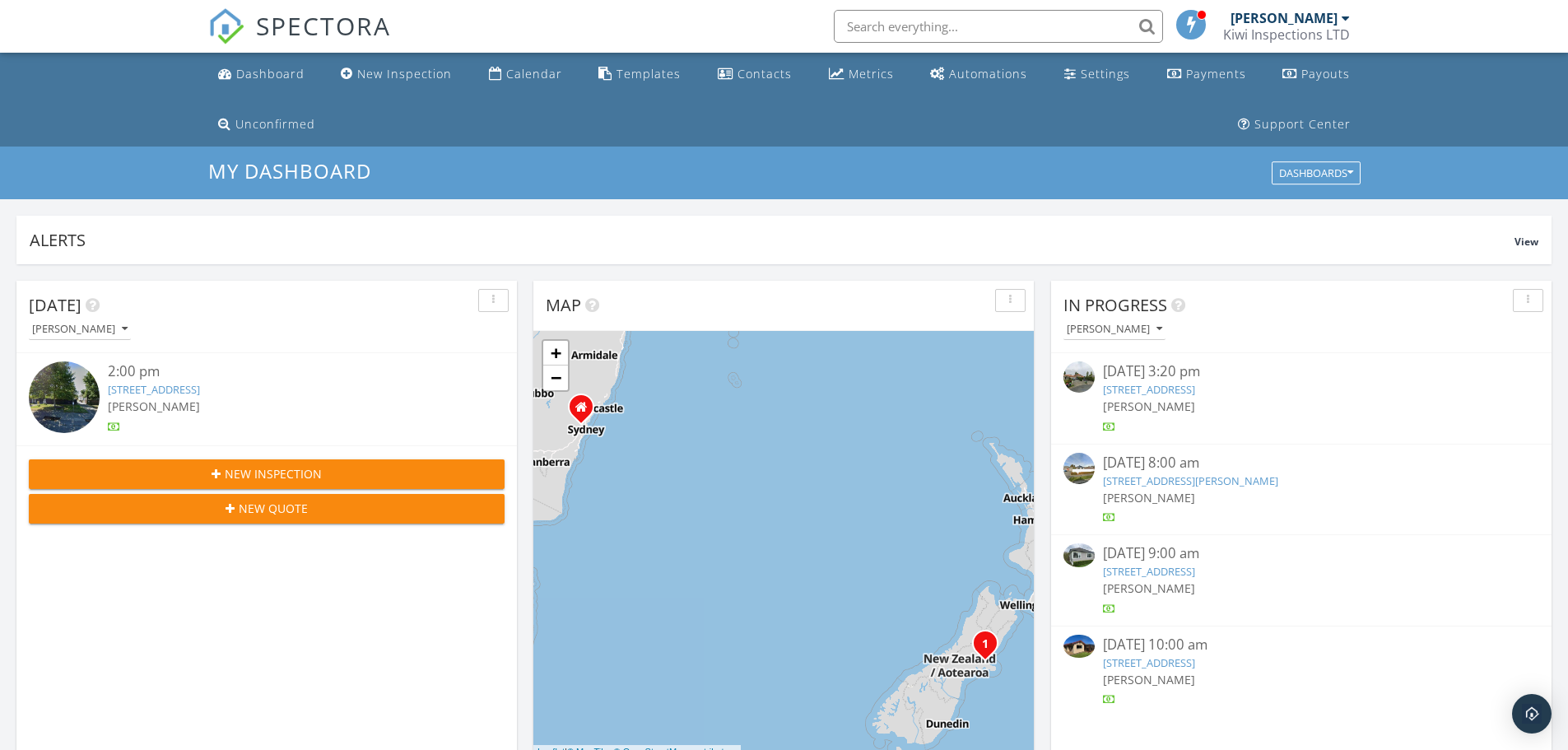
click at [1189, 661] on link "17 Taranaki Dr, Woodend, Canterbury Region 7610" at bounding box center [1149, 662] width 92 height 15
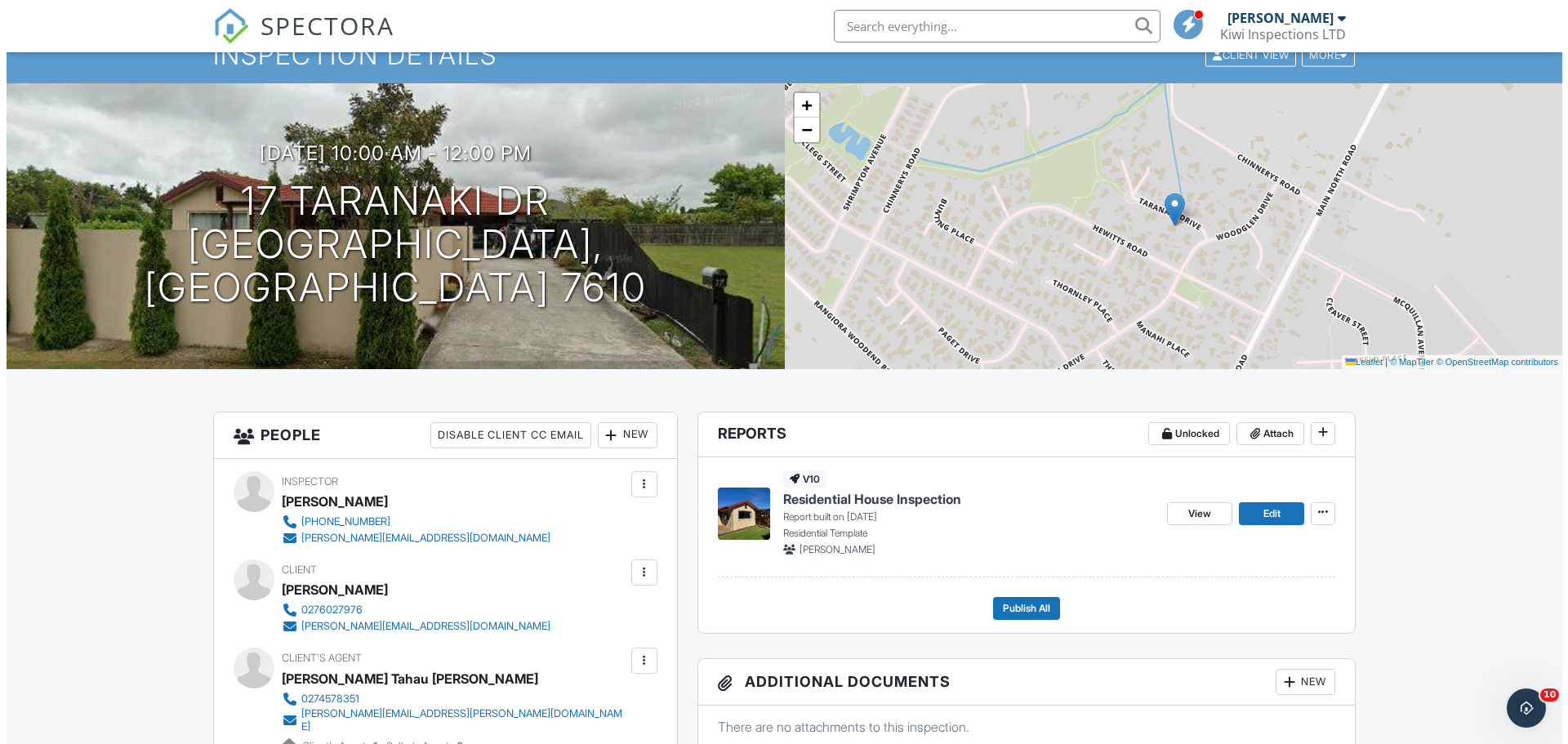
scroll to position [218, 0]
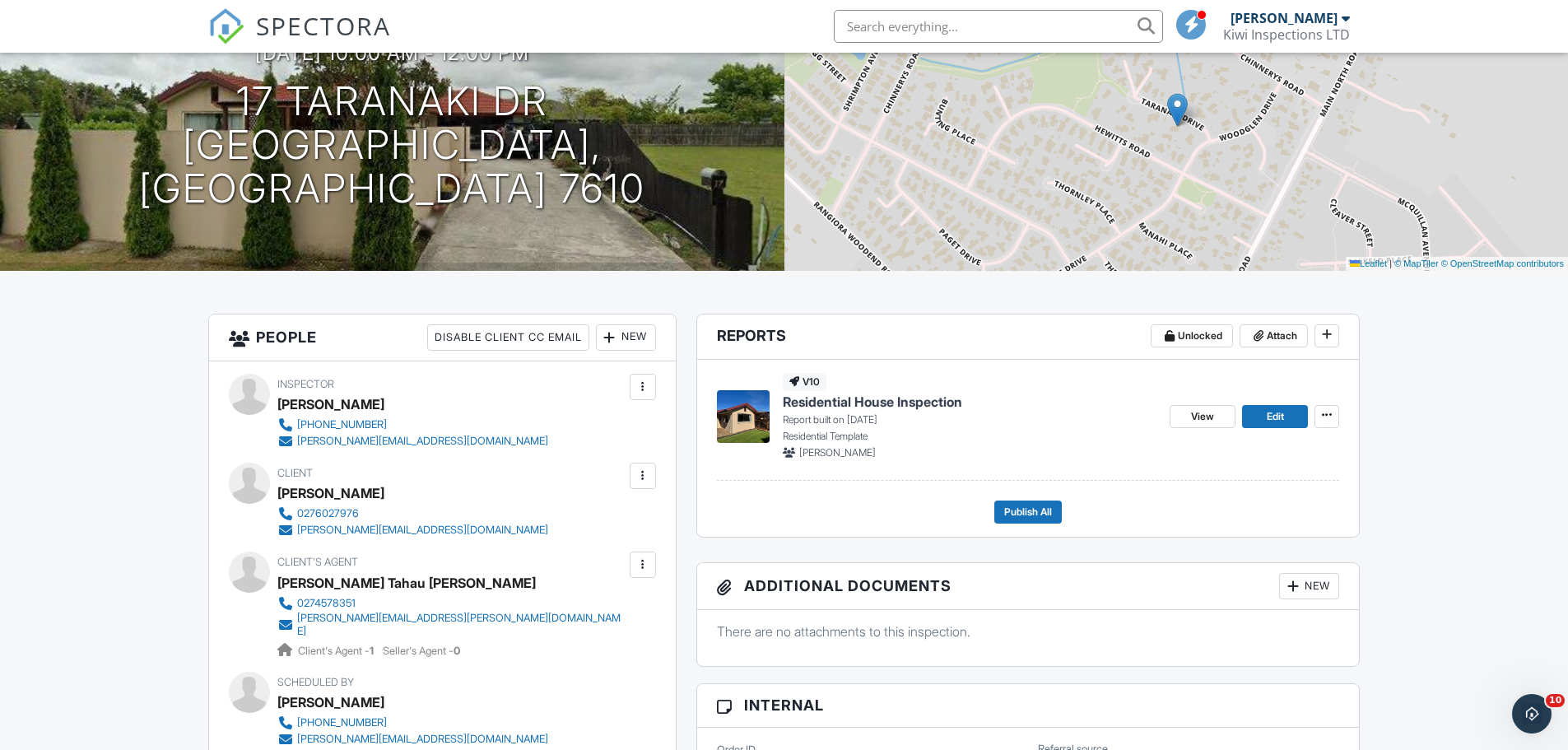
click at [636, 559] on div at bounding box center [643, 564] width 16 height 16
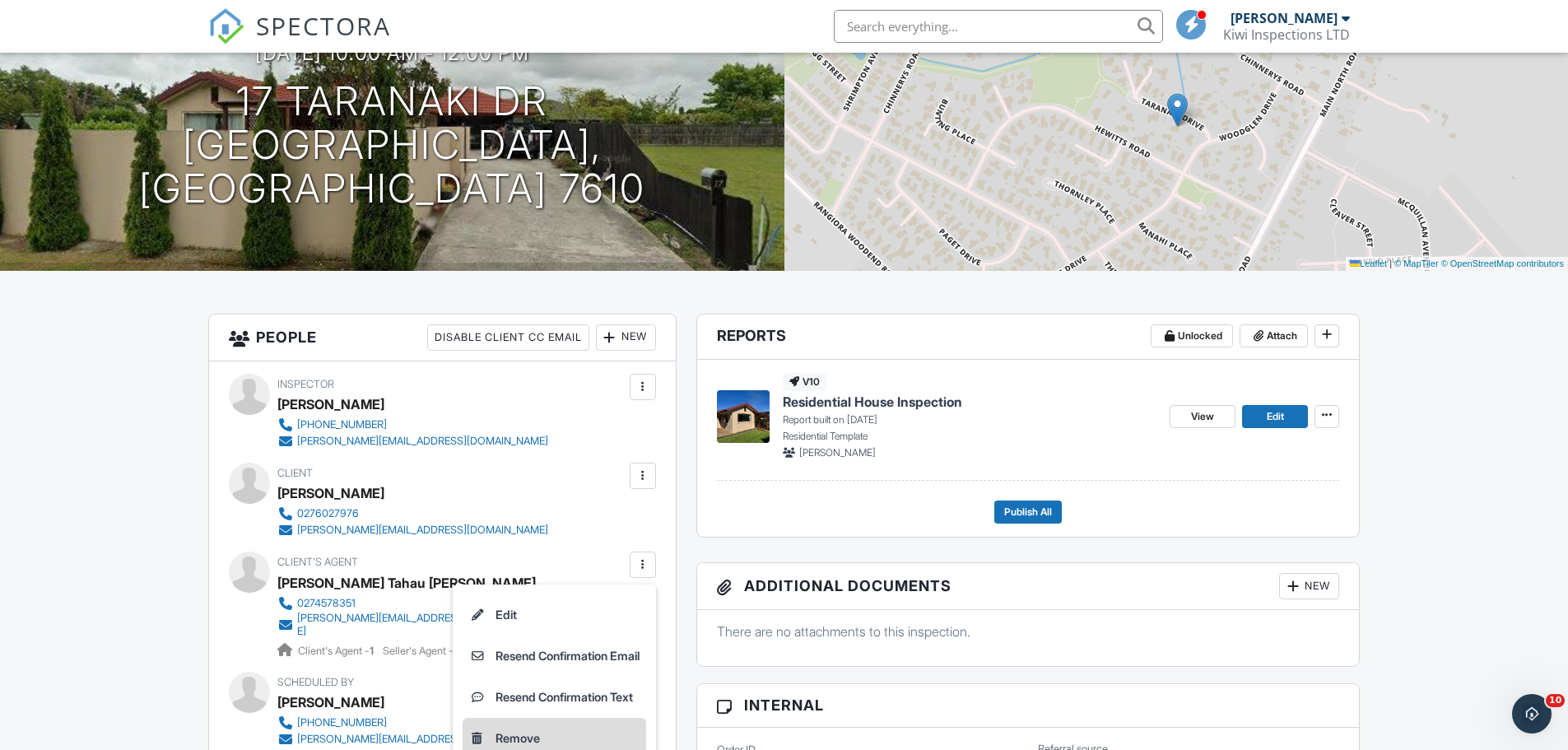
click at [524, 736] on li "Remove" at bounding box center [554, 738] width 184 height 41
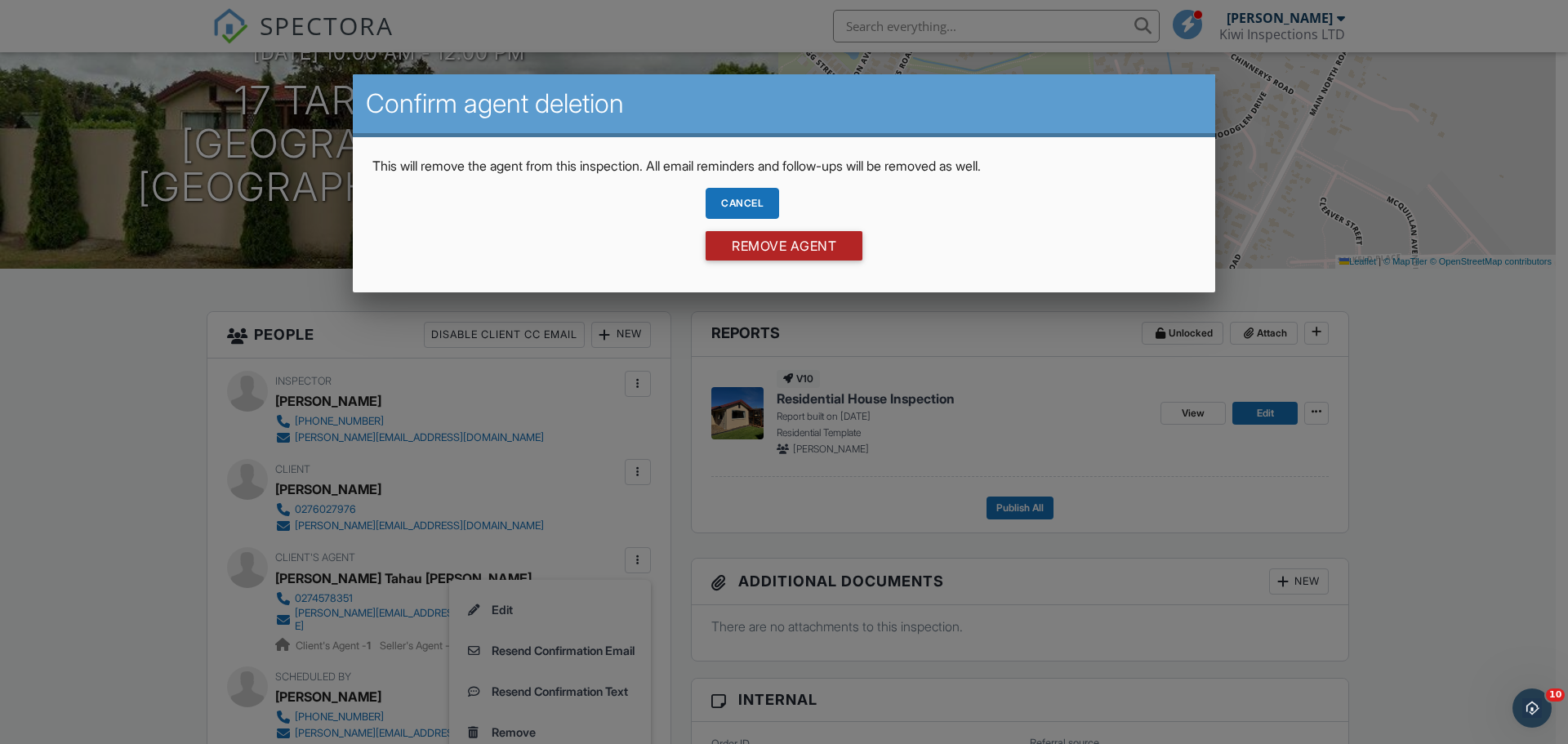
click at [793, 237] on input "Remove Agent" at bounding box center [784, 245] width 157 height 29
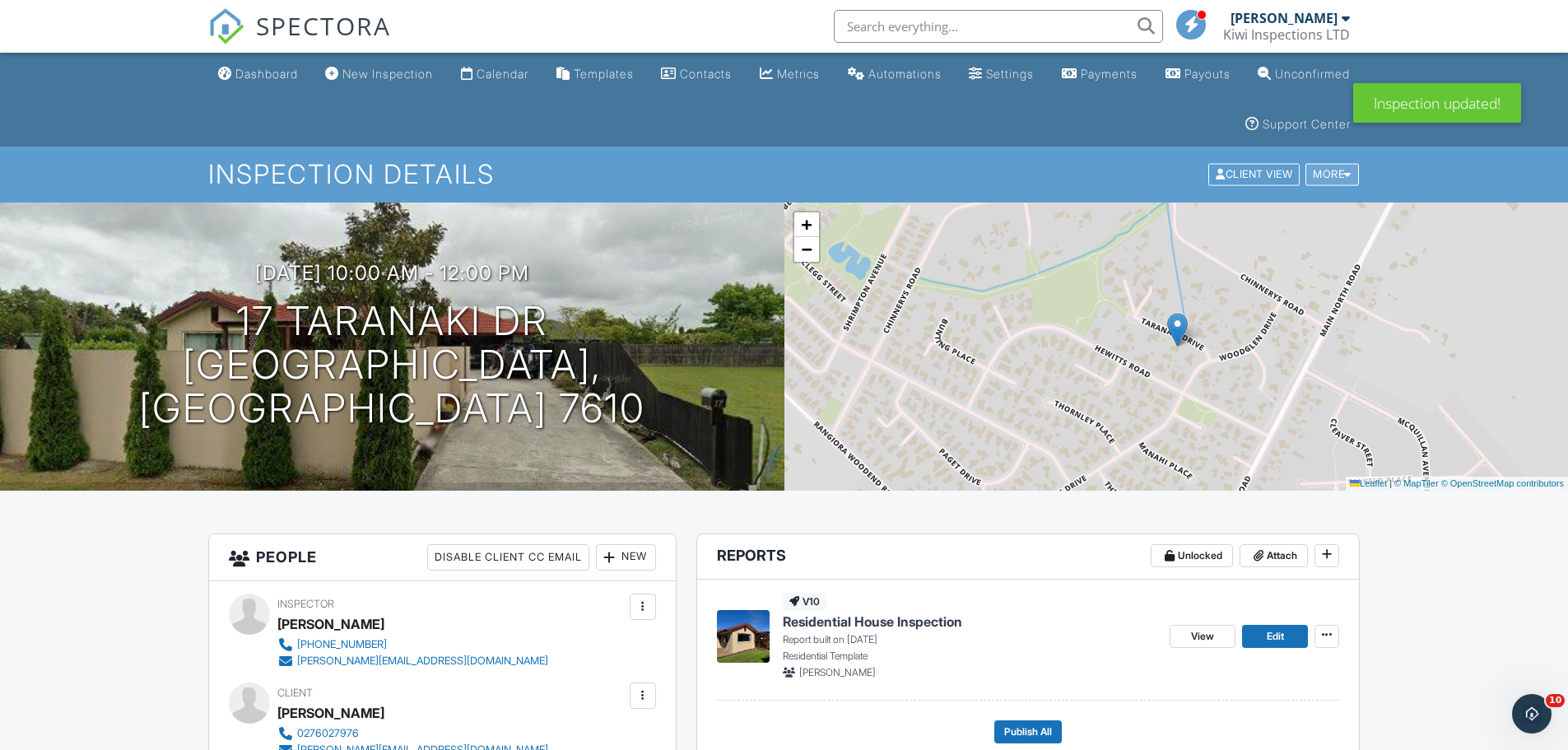
click at [1333, 170] on div "More" at bounding box center [1332, 174] width 53 height 22
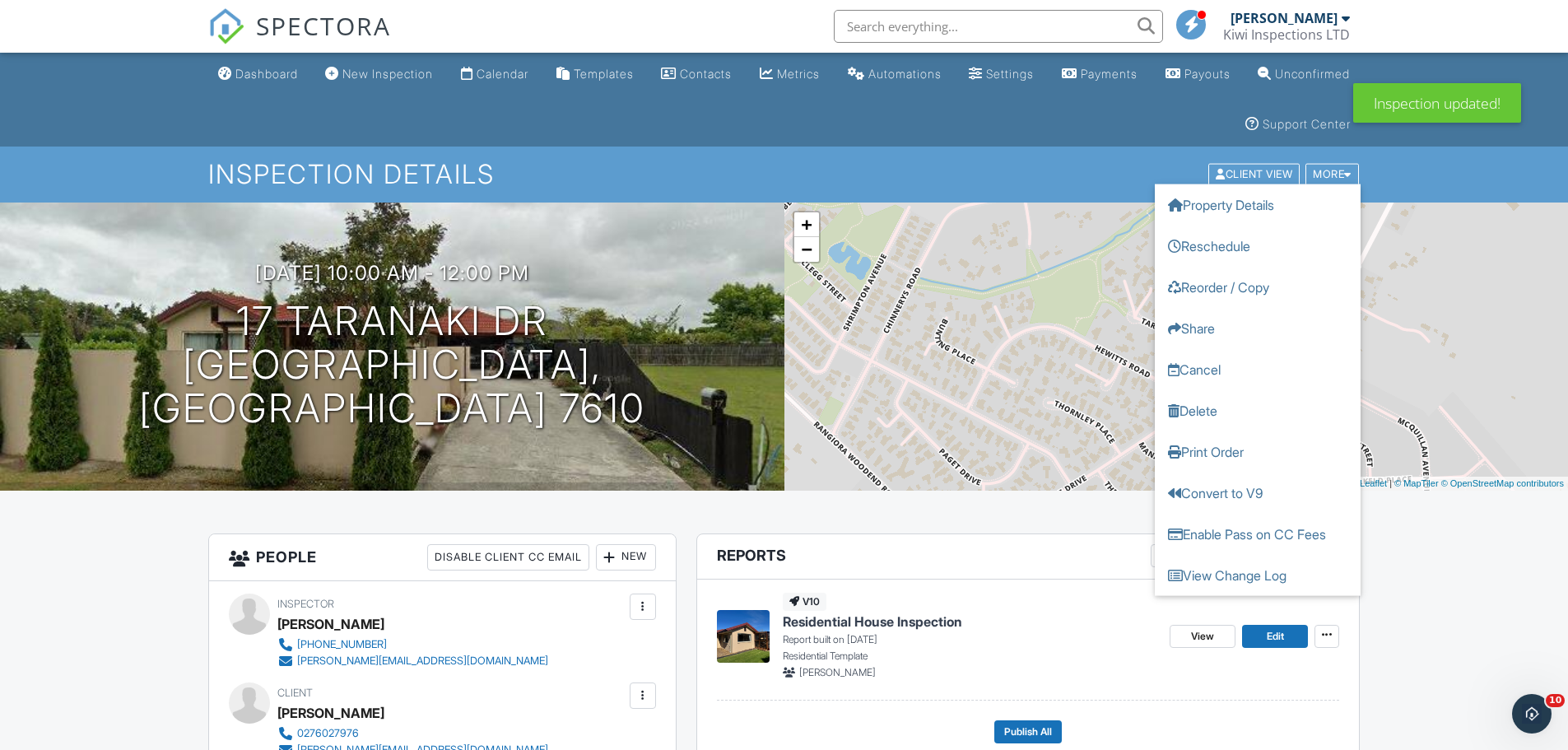
click at [1276, 526] on link "Enable Pass on CC Fees" at bounding box center [1258, 534] width 206 height 41
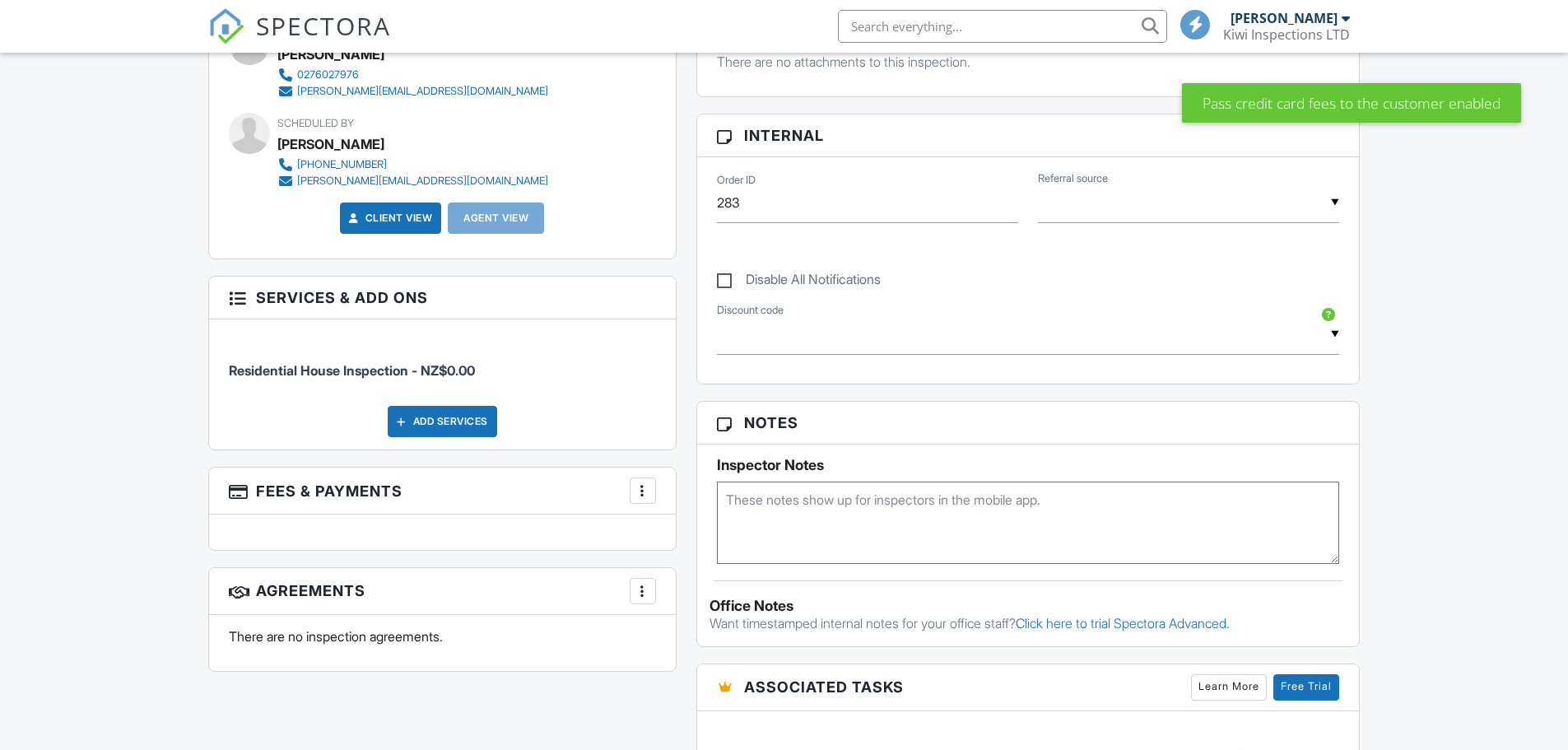
click at [449, 413] on div "Add Services" at bounding box center [442, 421] width 109 height 31
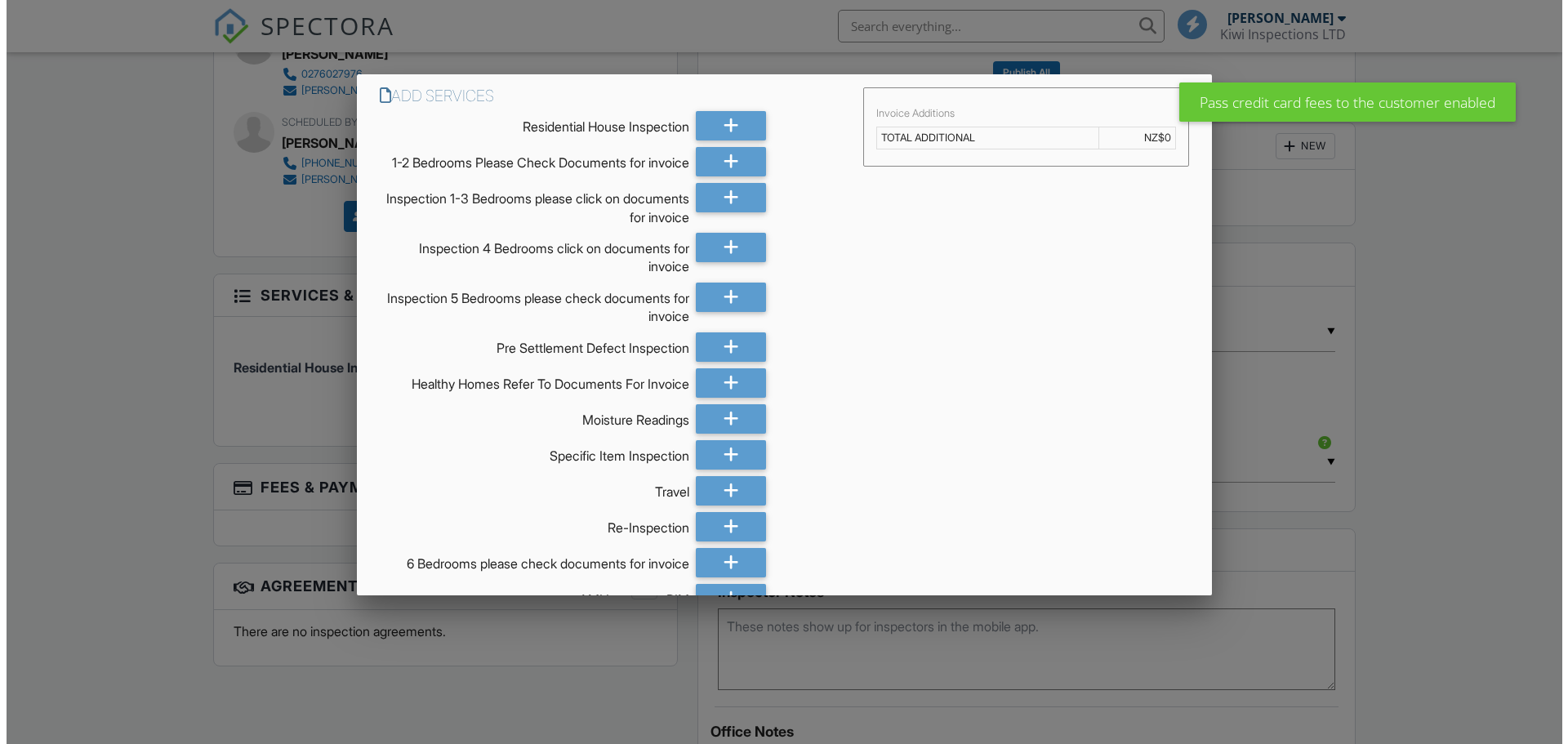
scroll to position [783, 0]
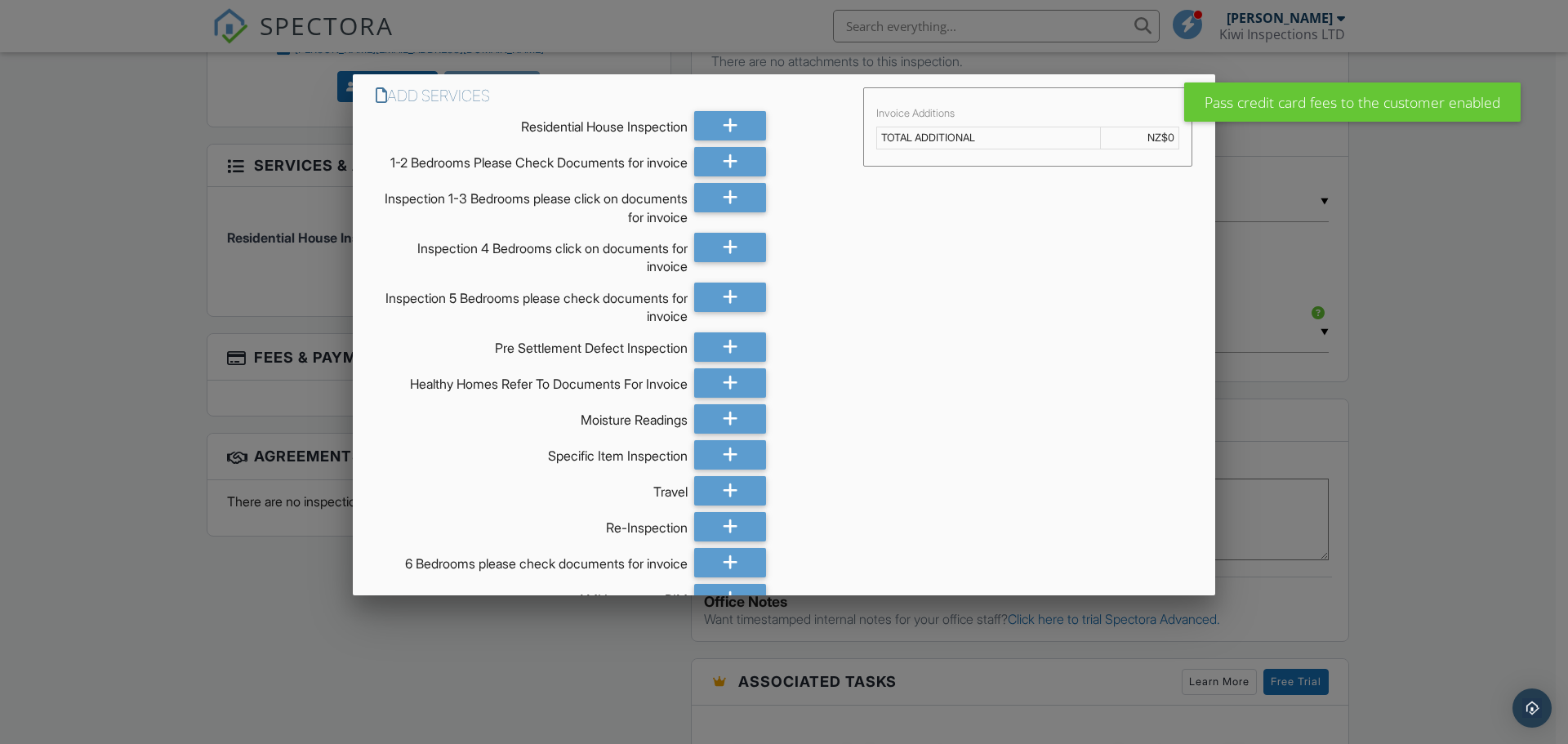
drag, startPoint x: 717, startPoint y: 211, endPoint x: 864, endPoint y: 222, distance: 147.4
click at [723, 211] on div at bounding box center [730, 197] width 72 height 29
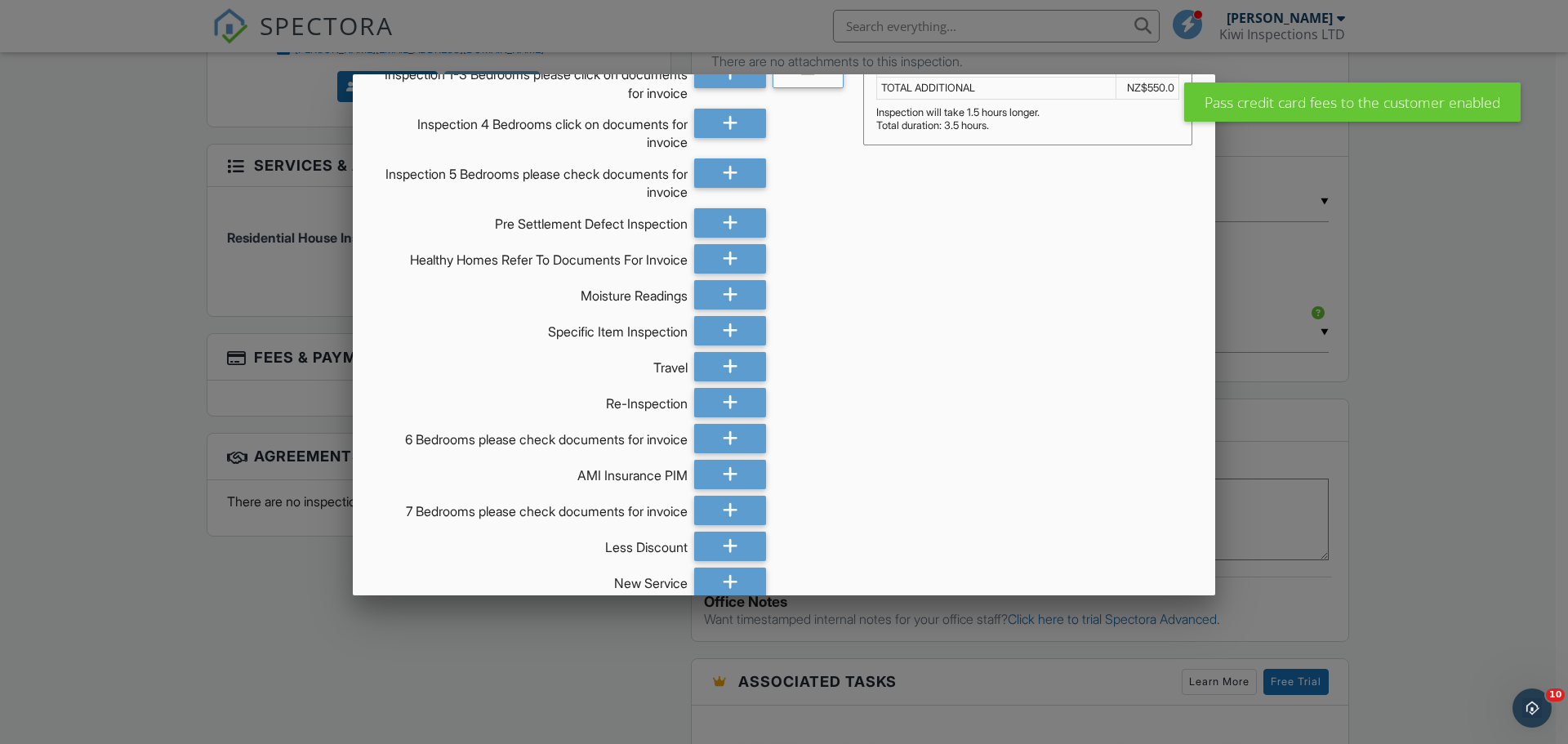
scroll to position [220, 0]
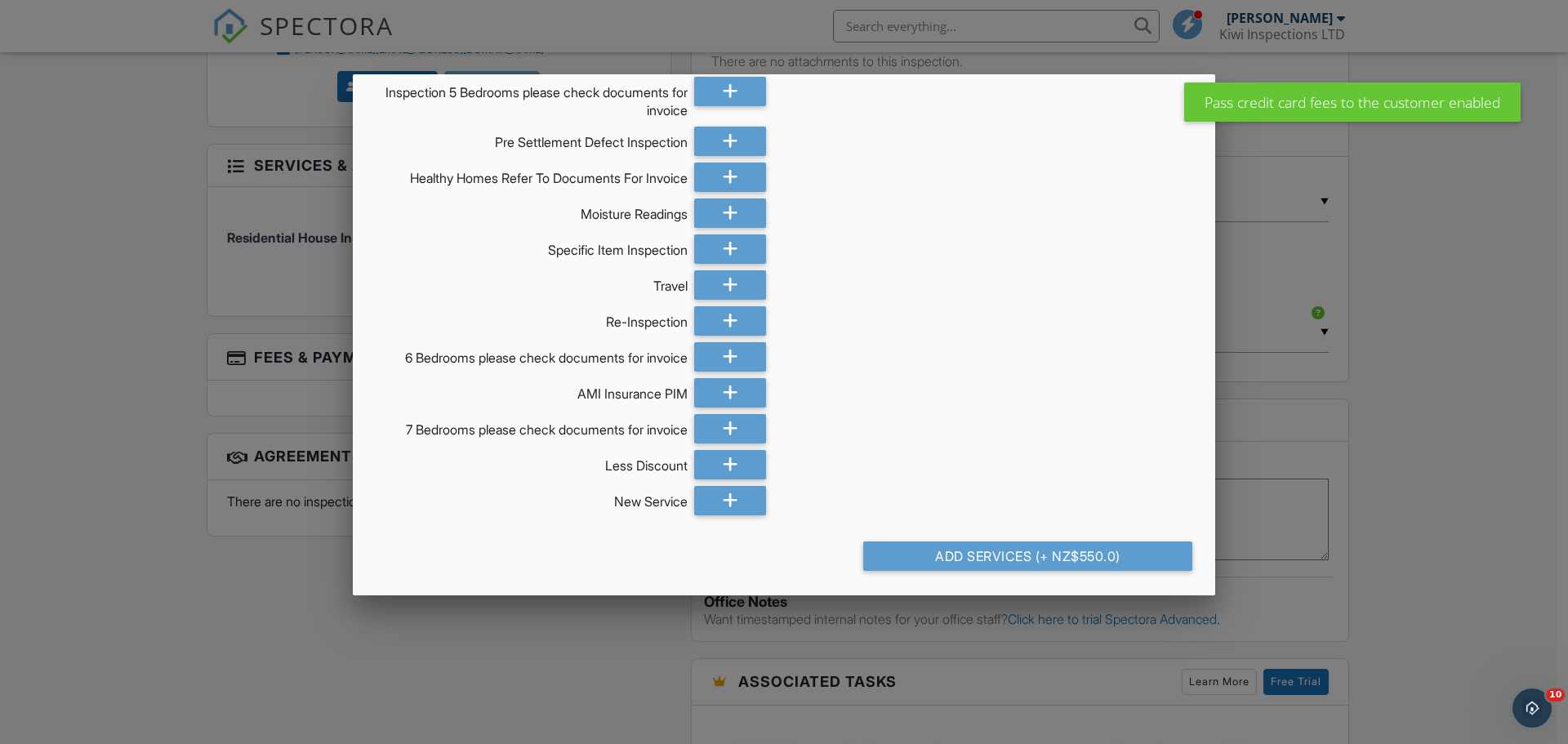
drag, startPoint x: 1041, startPoint y: 548, endPoint x: 1027, endPoint y: 550, distance: 14.1
click at [1042, 548] on div "Add Services (+ NZ$550.0)" at bounding box center [1028, 555] width 329 height 29
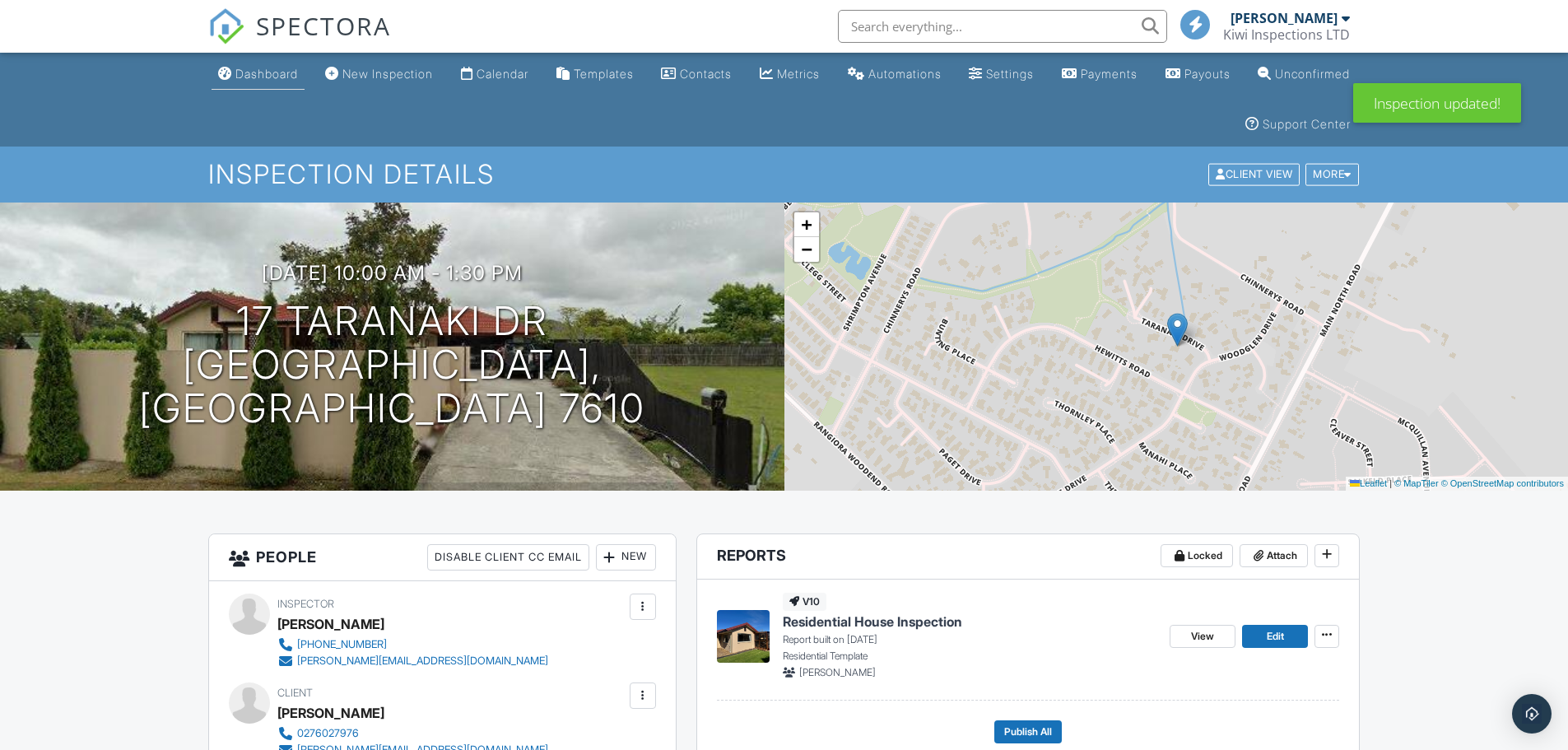
click at [292, 84] on link "Dashboard" at bounding box center [258, 74] width 93 height 30
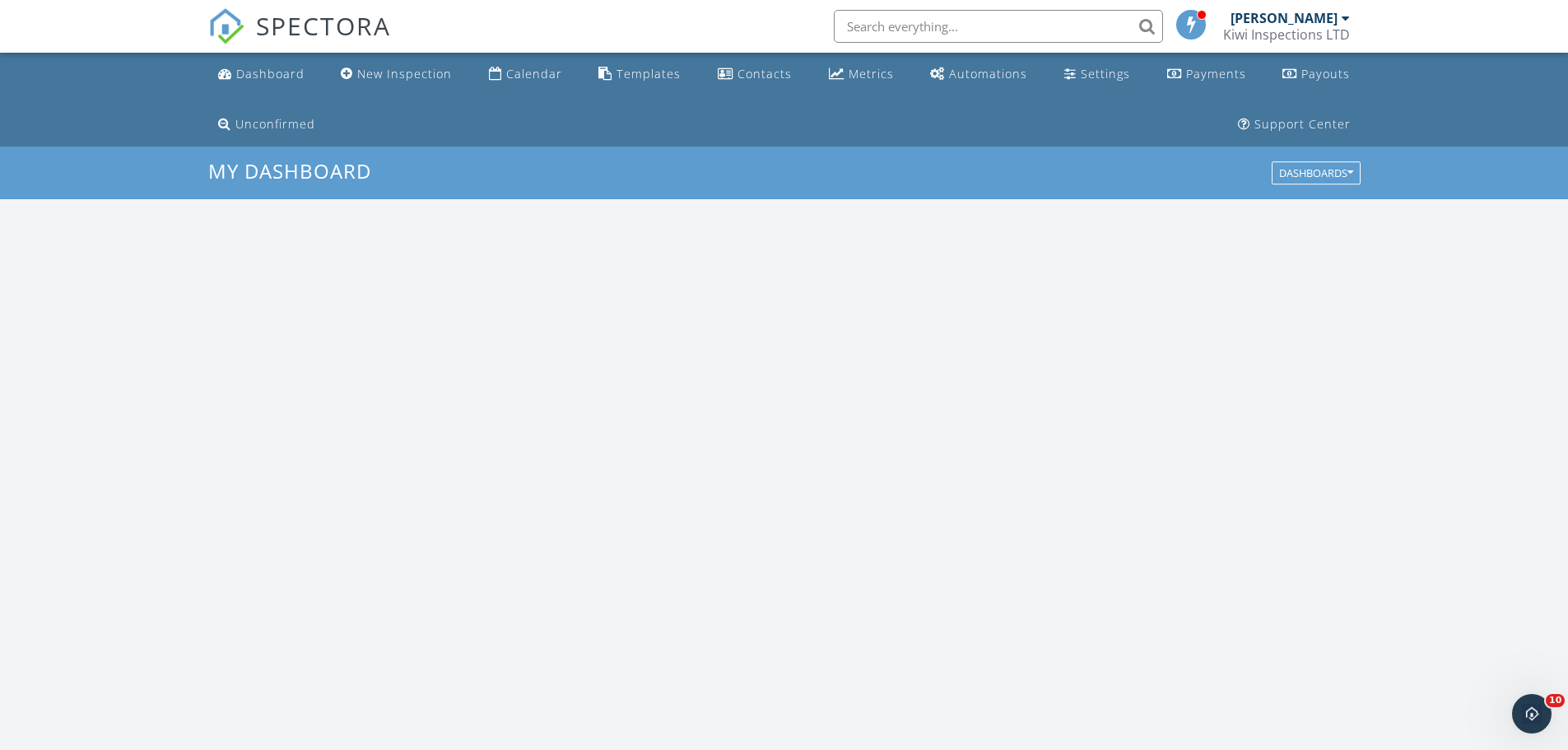
scroll to position [1524, 1594]
